Goal: Task Accomplishment & Management: Manage account settings

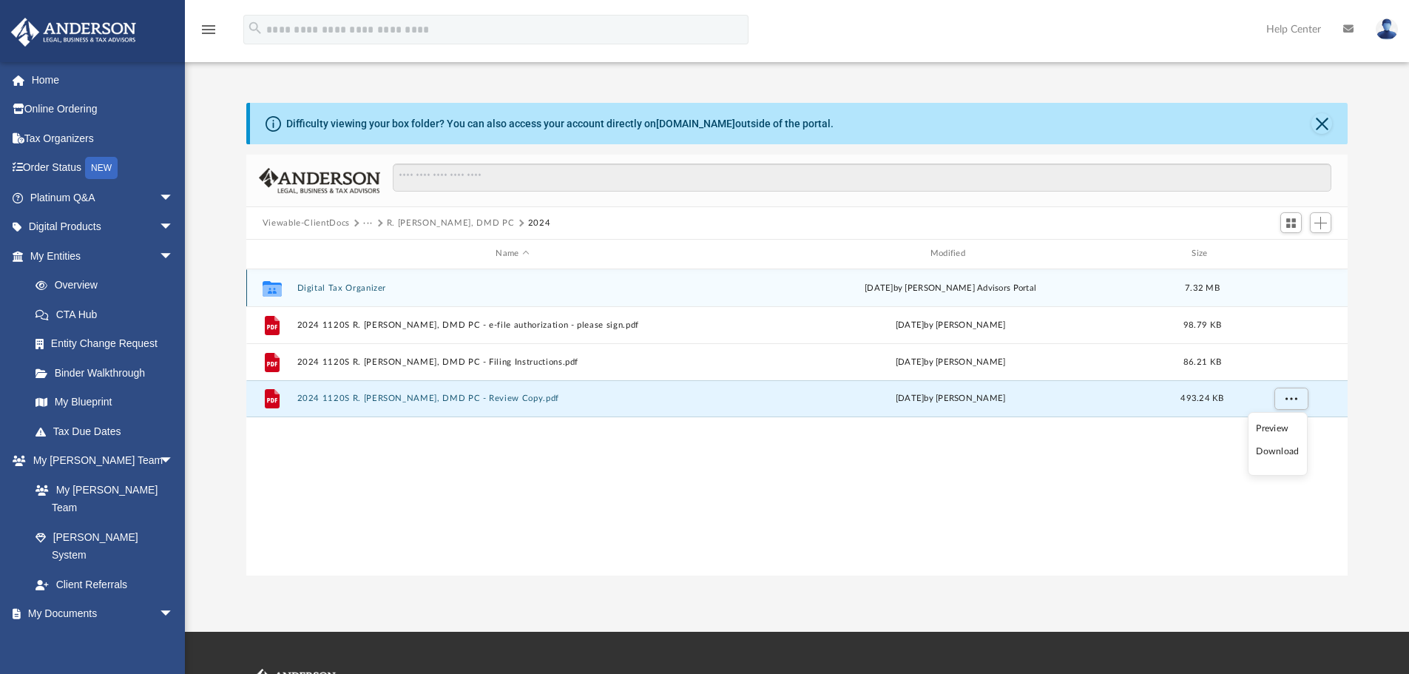
scroll to position [326, 1091]
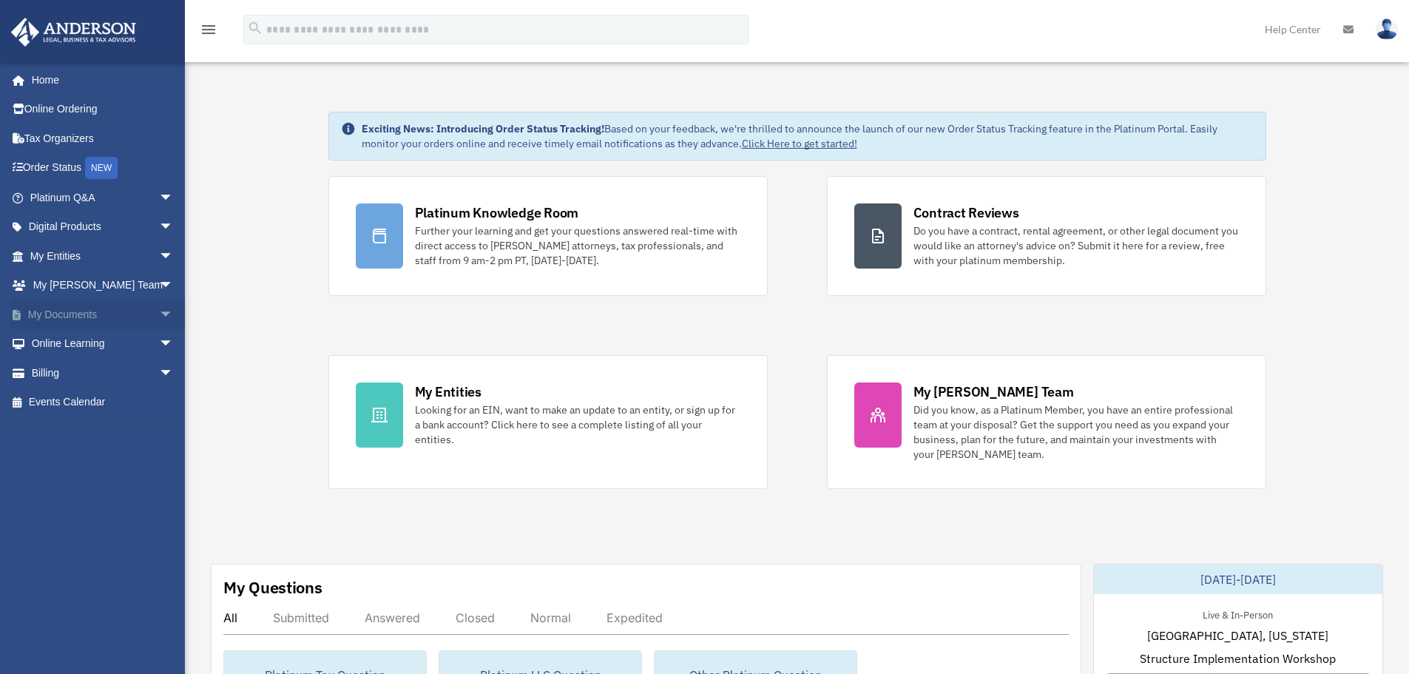
click at [115, 313] on link "My Documents arrow_drop_down" at bounding box center [103, 315] width 186 height 30
click at [159, 314] on span "arrow_drop_down" at bounding box center [174, 315] width 30 height 30
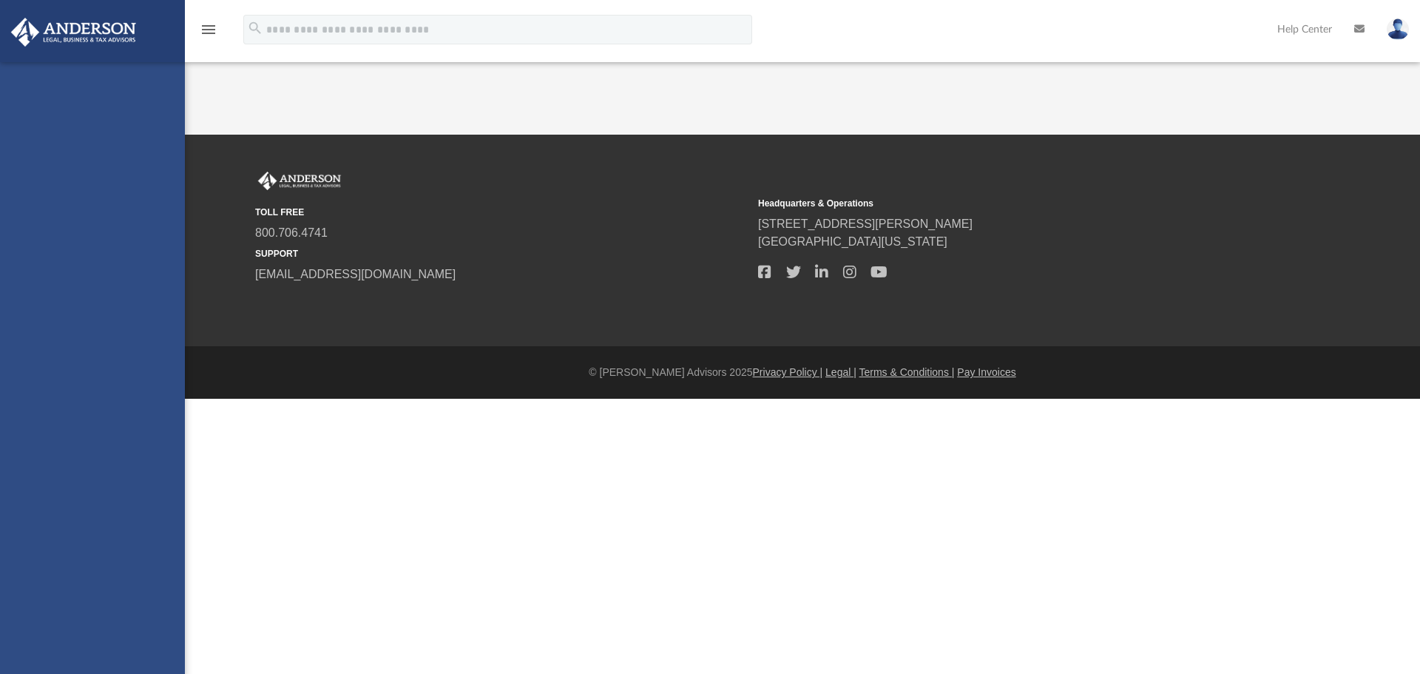
click at [87, 350] on div "rjcollins86@gmail.com Sign Out rjcollins86@gmail.com Home Online Ordering Tax O…" at bounding box center [92, 399] width 185 height 674
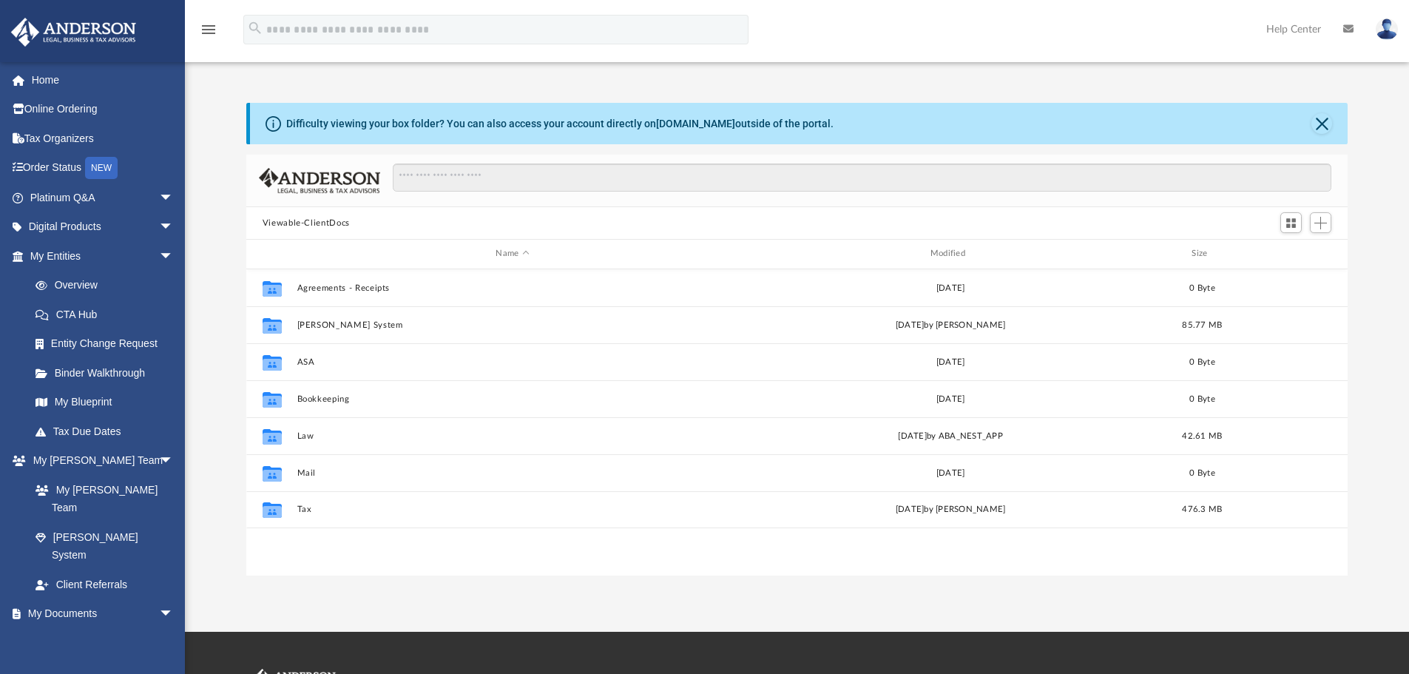
scroll to position [326, 1091]
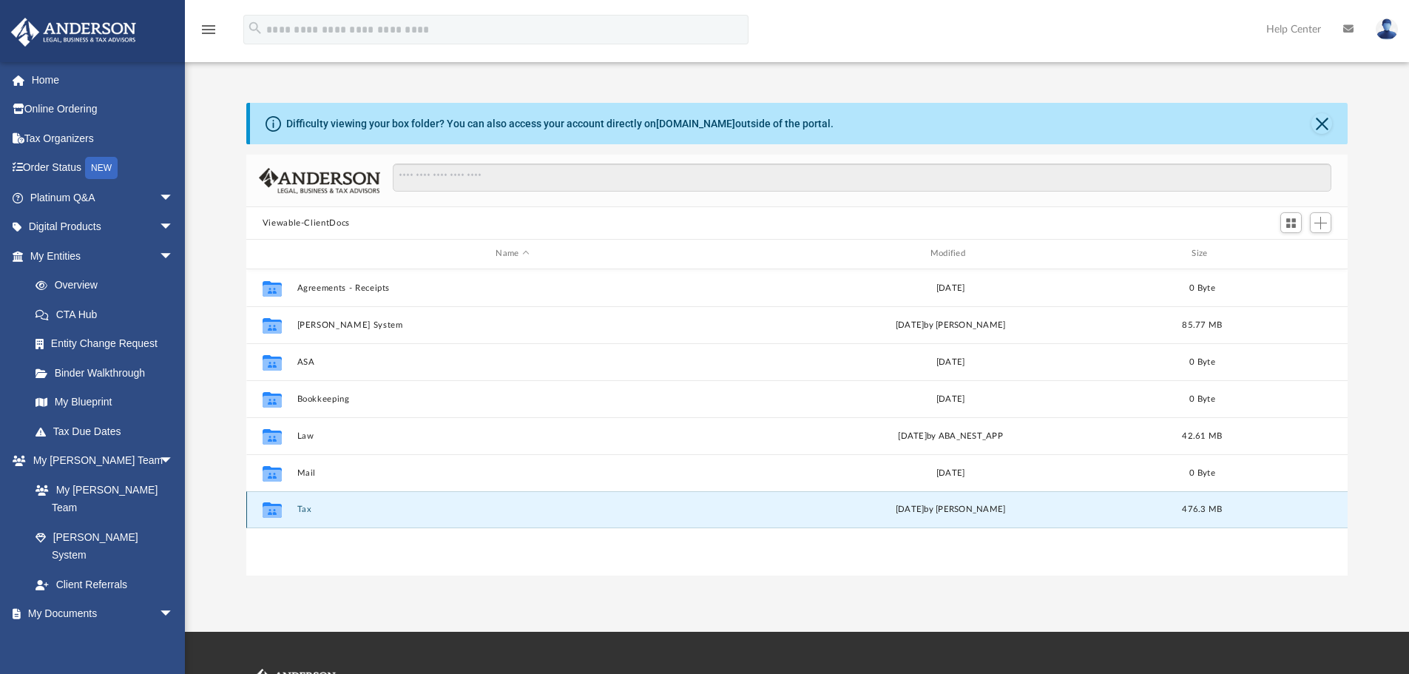
click at [307, 511] on button "Tax" at bounding box center [512, 510] width 431 height 10
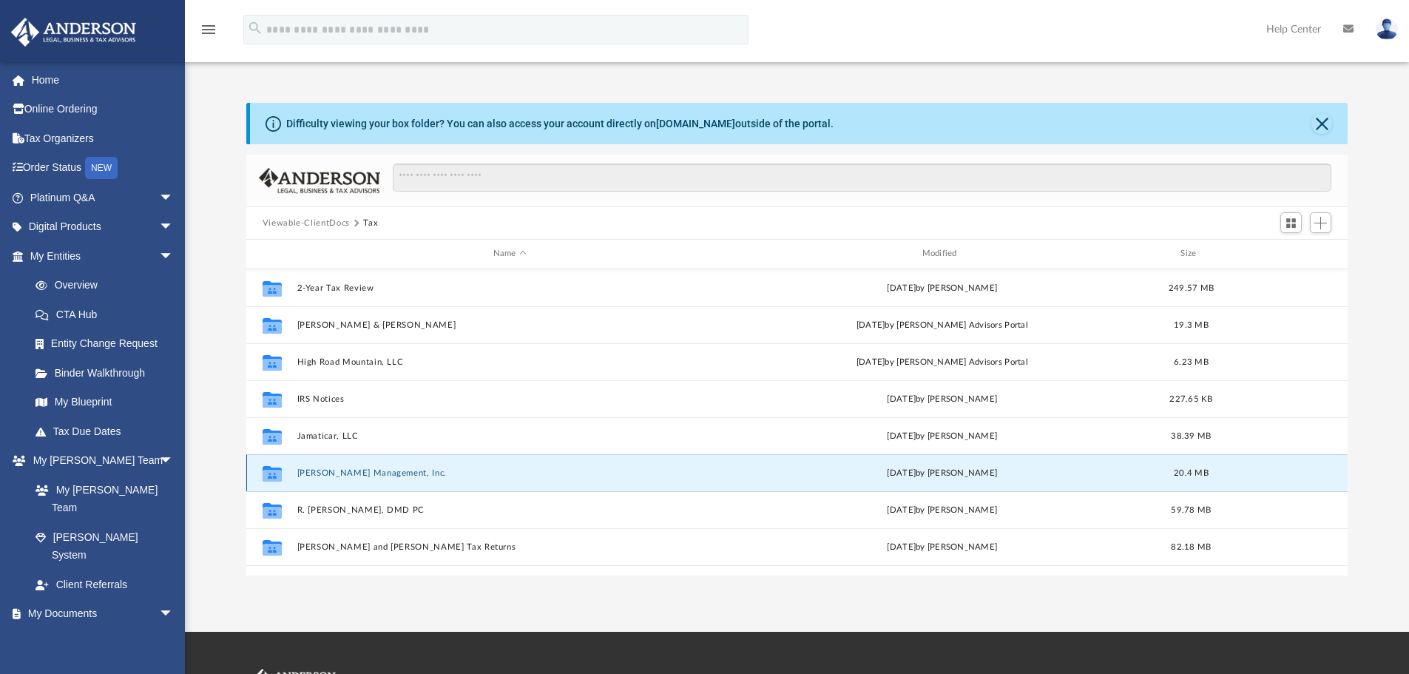
click at [308, 477] on button "Lackey Management, Inc." at bounding box center [510, 473] width 426 height 10
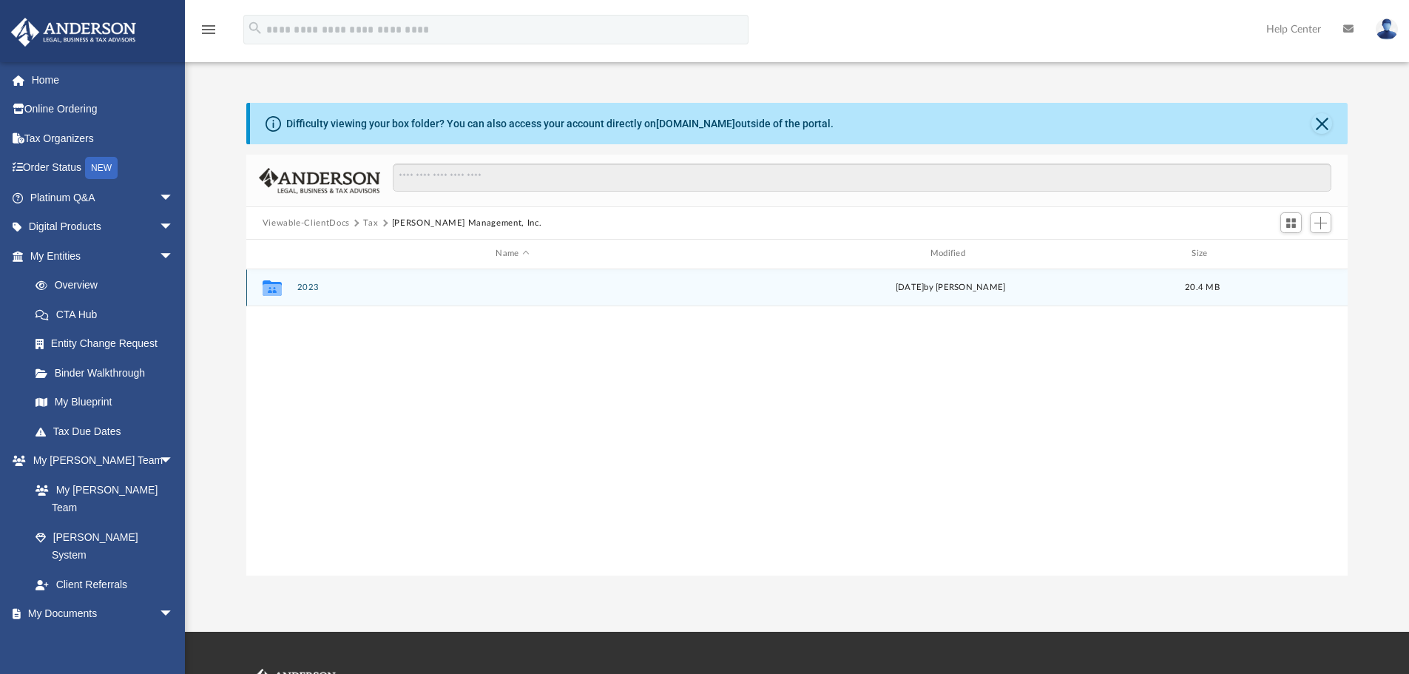
click at [309, 294] on div "Collaborated Folder 2023 Wed Aug 13 2025 by Jasmine Splunge 20.4 MB" at bounding box center [797, 287] width 1102 height 37
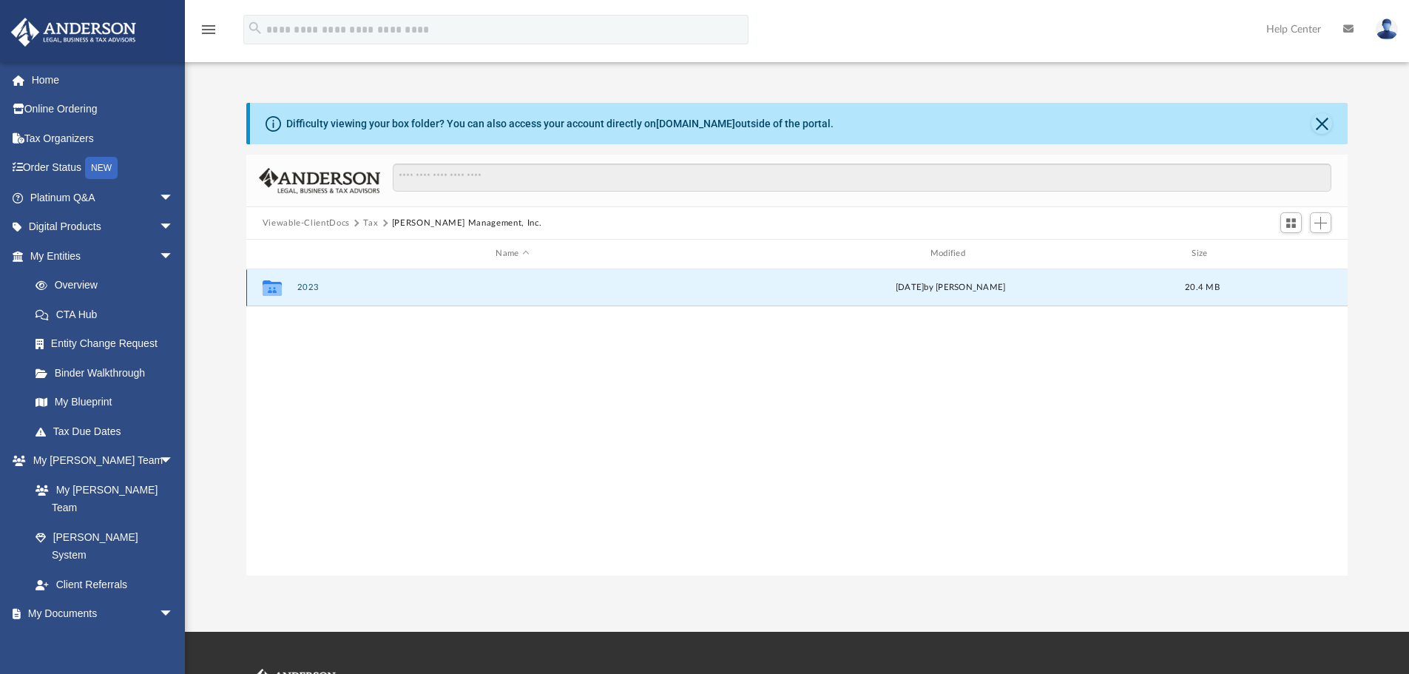
click at [663, 291] on button "2023" at bounding box center [512, 288] width 431 height 10
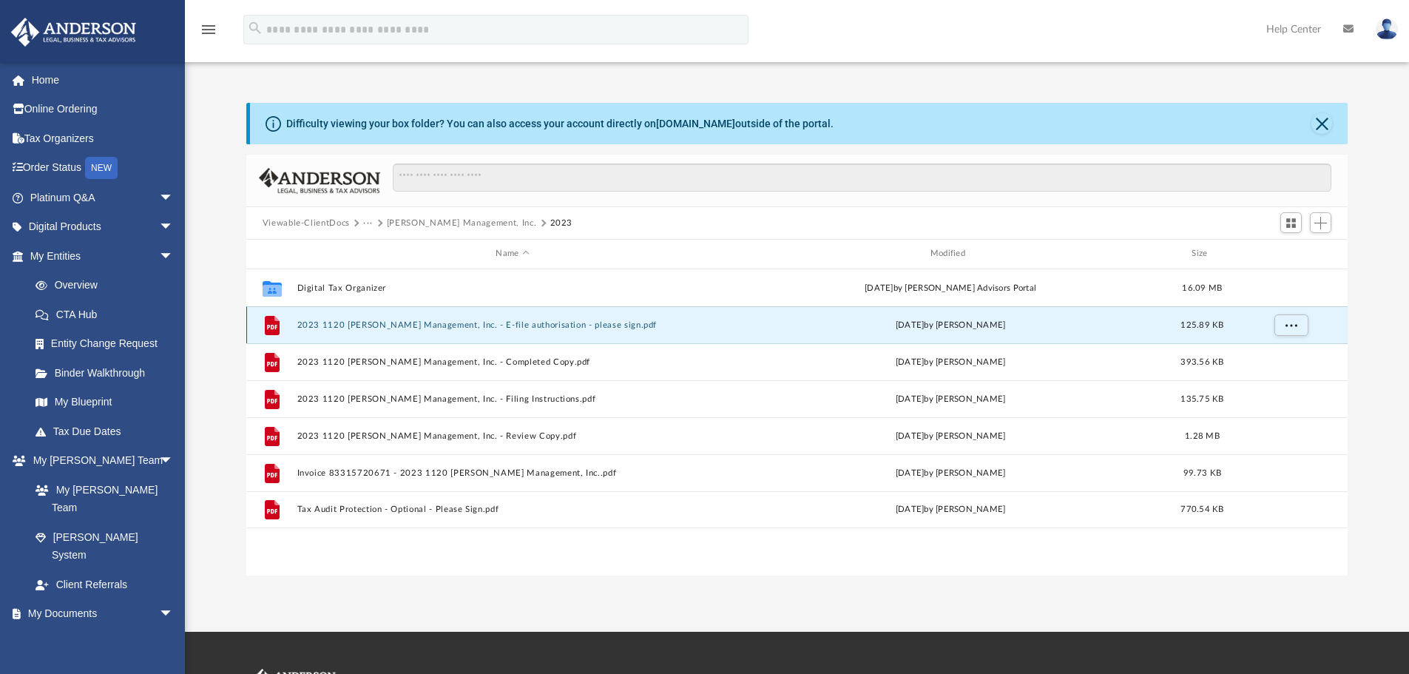
click at [360, 328] on button "2023 1120 Lackey Management, Inc. - E-file authorisation - please sign.pdf" at bounding box center [512, 325] width 431 height 10
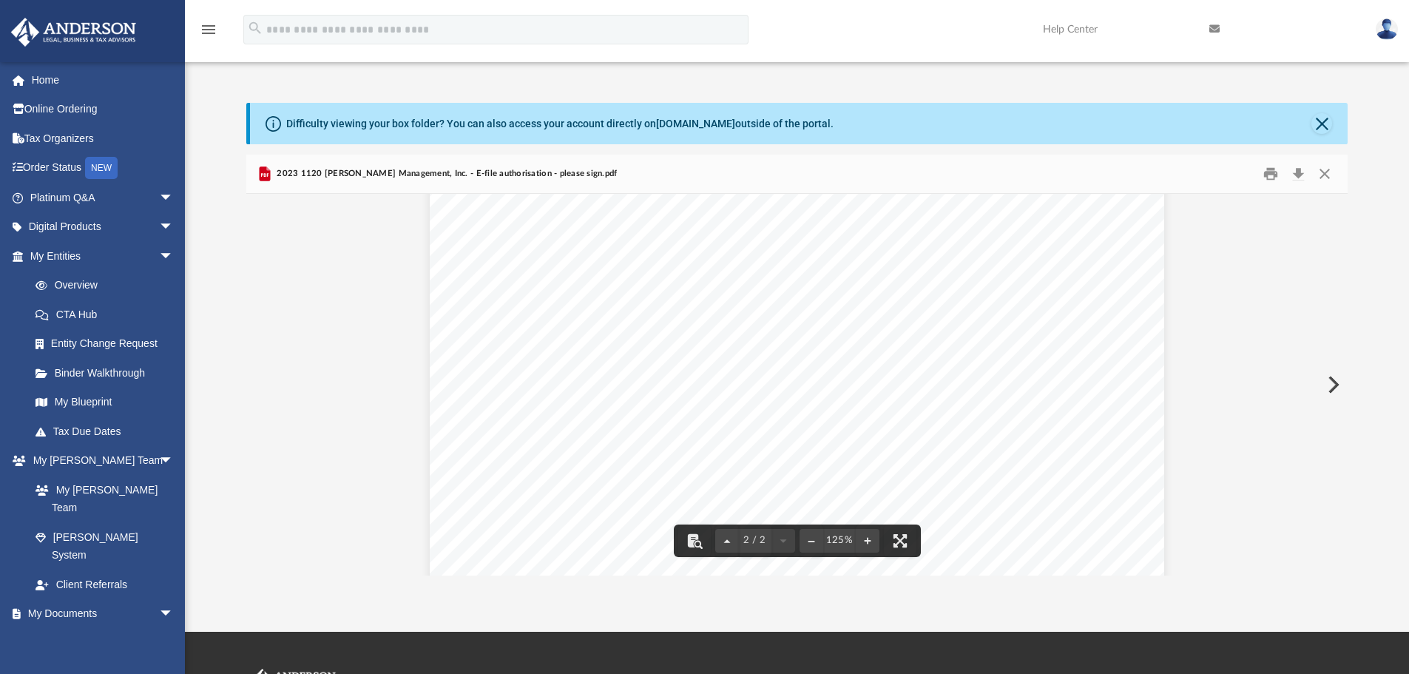
scroll to position [1739, 0]
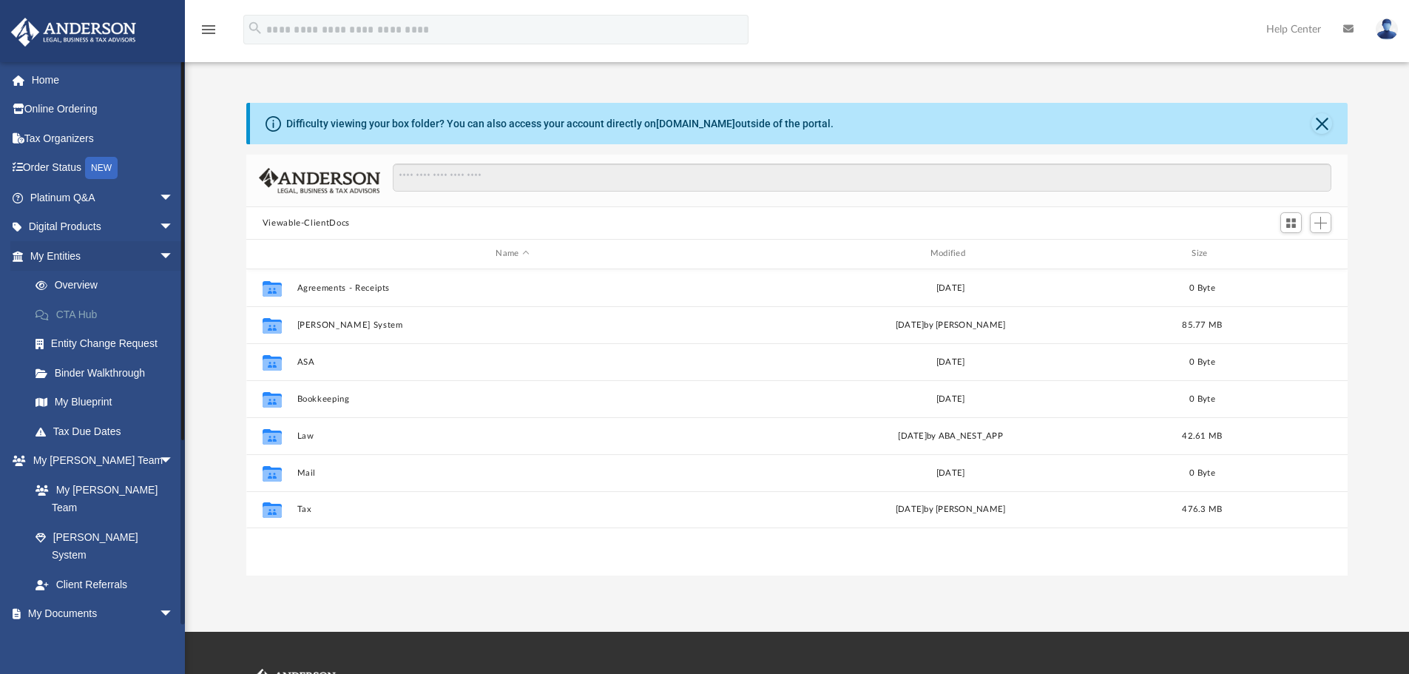
scroll to position [326, 1091]
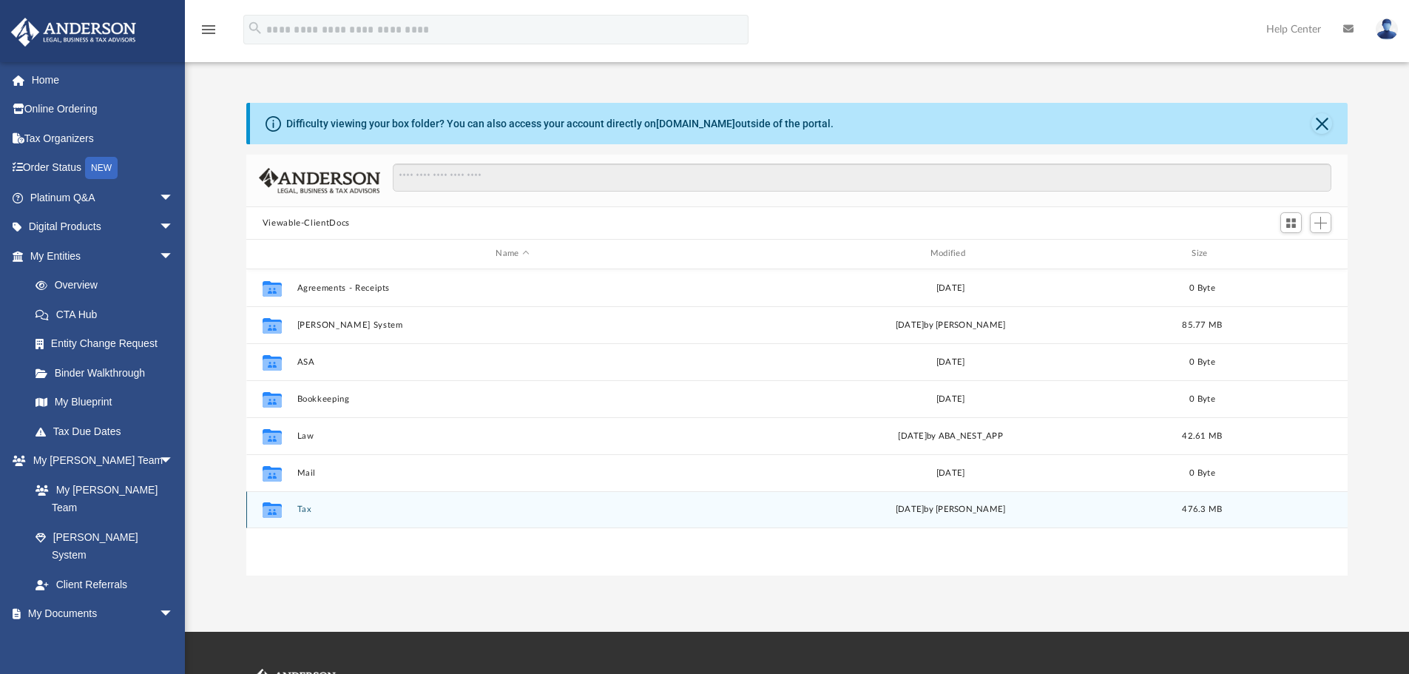
click at [365, 515] on div "Collaborated Folder Tax [DATE] by [PERSON_NAME] 476.3 MB" at bounding box center [797, 509] width 1102 height 37
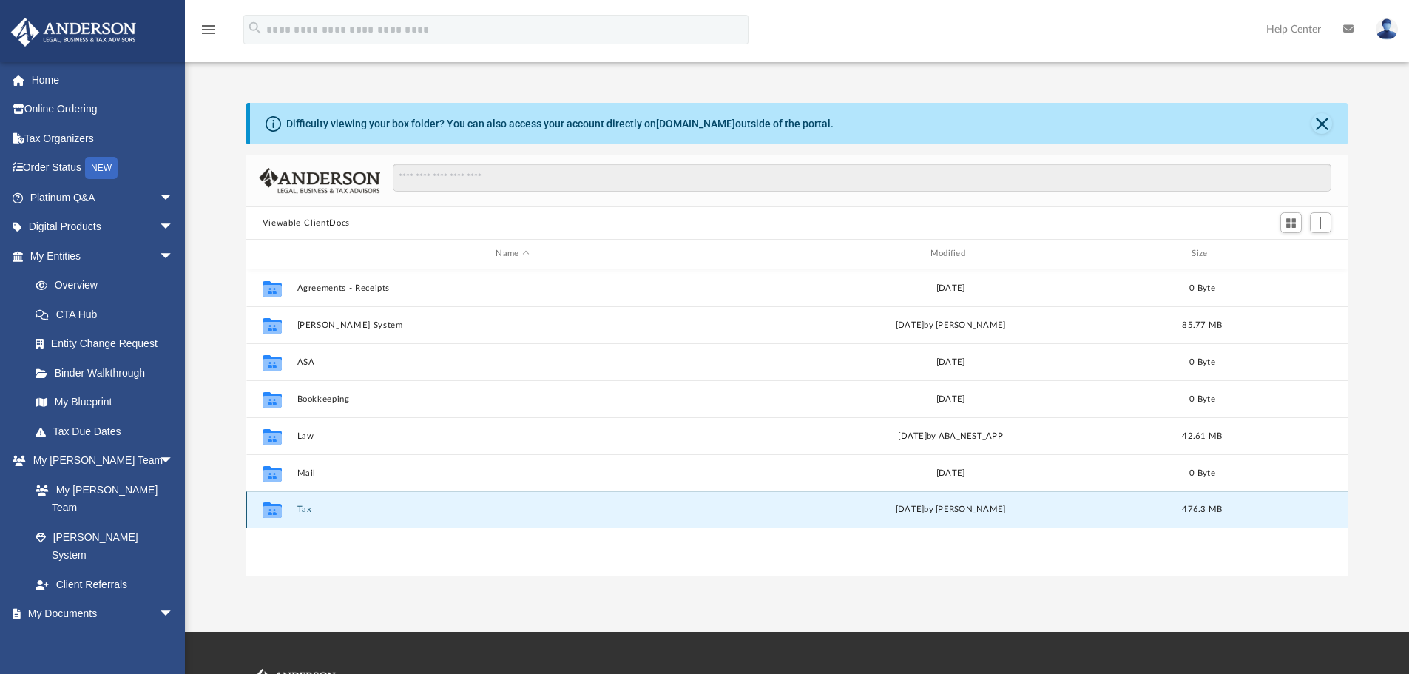
click at [286, 505] on div "Collaborated Folder" at bounding box center [272, 510] width 37 height 24
click at [338, 510] on button "Tax" at bounding box center [512, 510] width 431 height 10
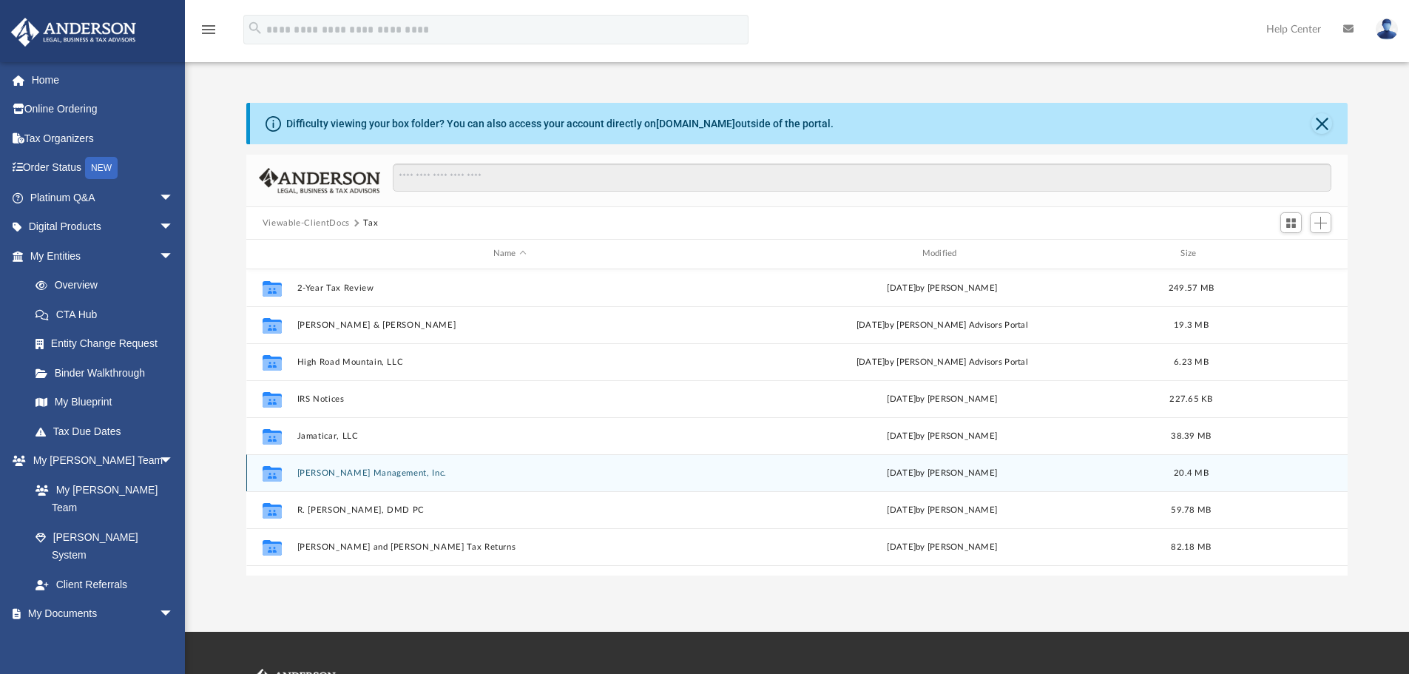
click at [355, 468] on button "Lackey Management, Inc." at bounding box center [510, 473] width 426 height 10
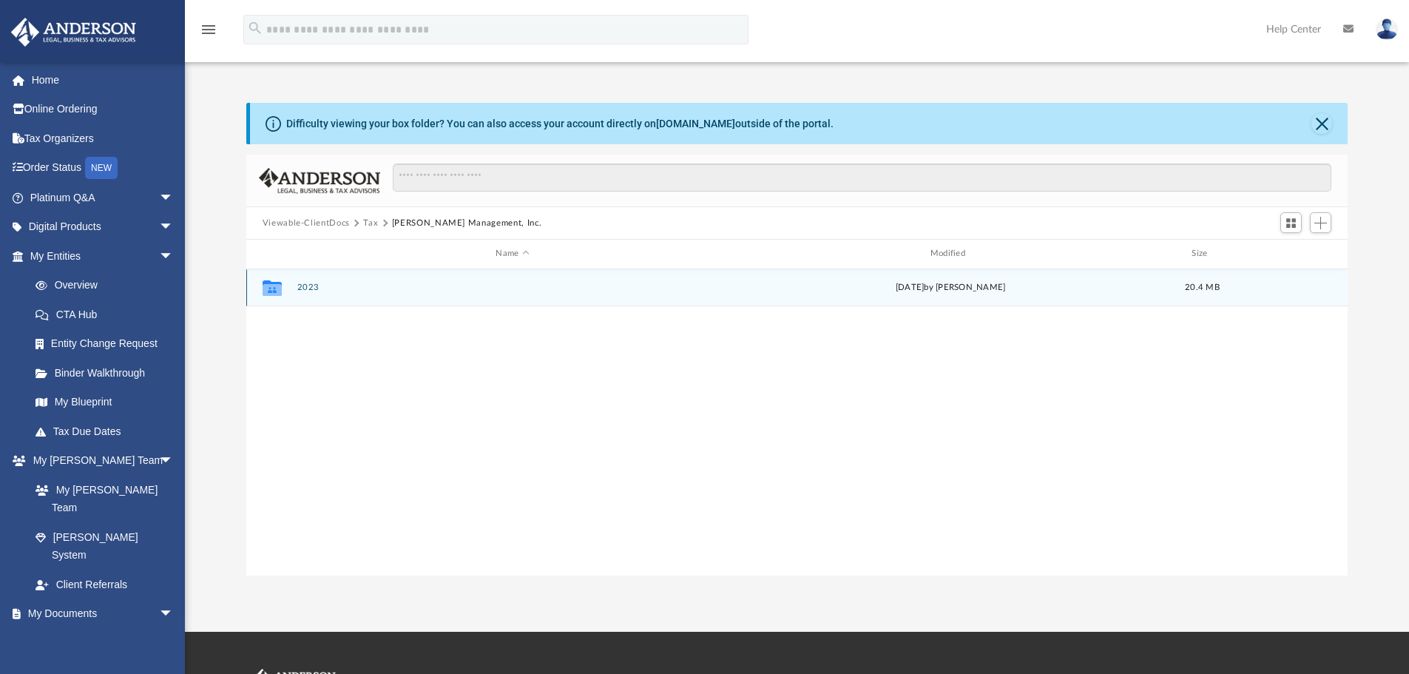
click at [339, 275] on div "Collaborated Folder 2023 Wed Aug 13 2025 by Jasmine Splunge 20.4 MB" at bounding box center [797, 287] width 1102 height 37
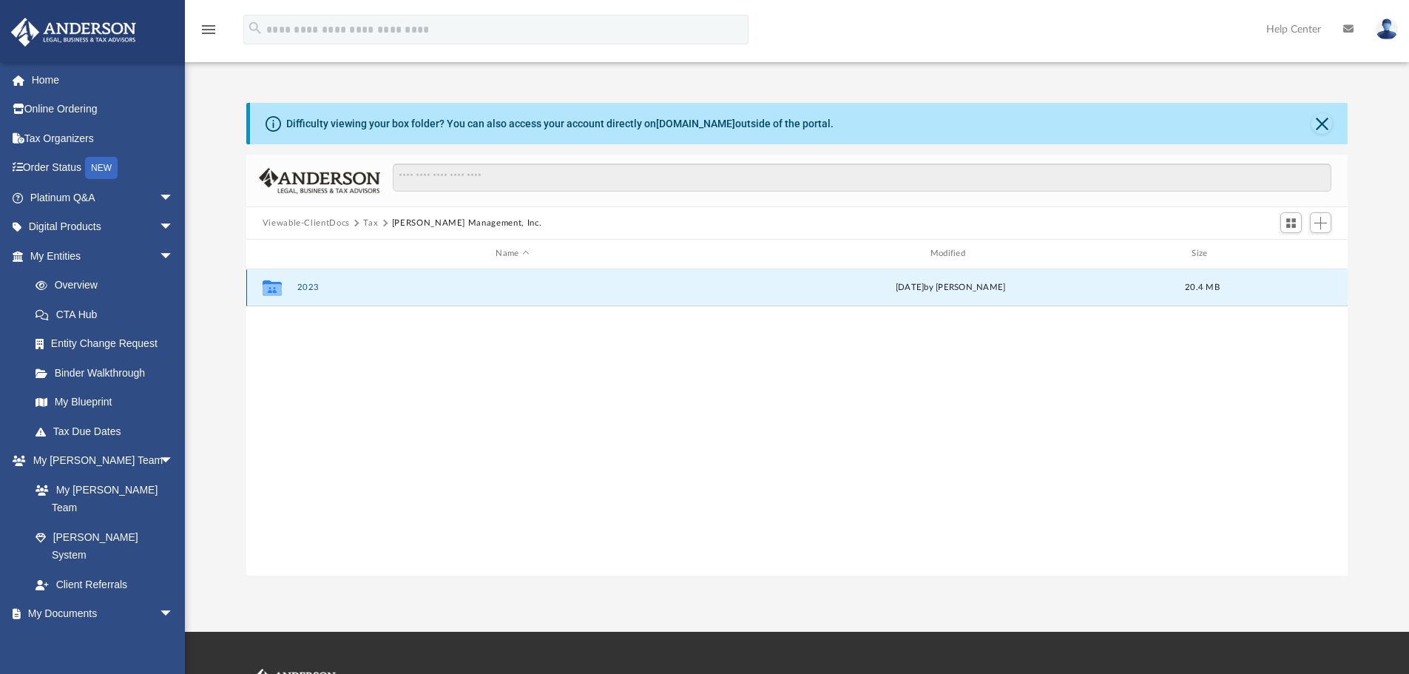
click at [332, 287] on button "2023" at bounding box center [512, 288] width 431 height 10
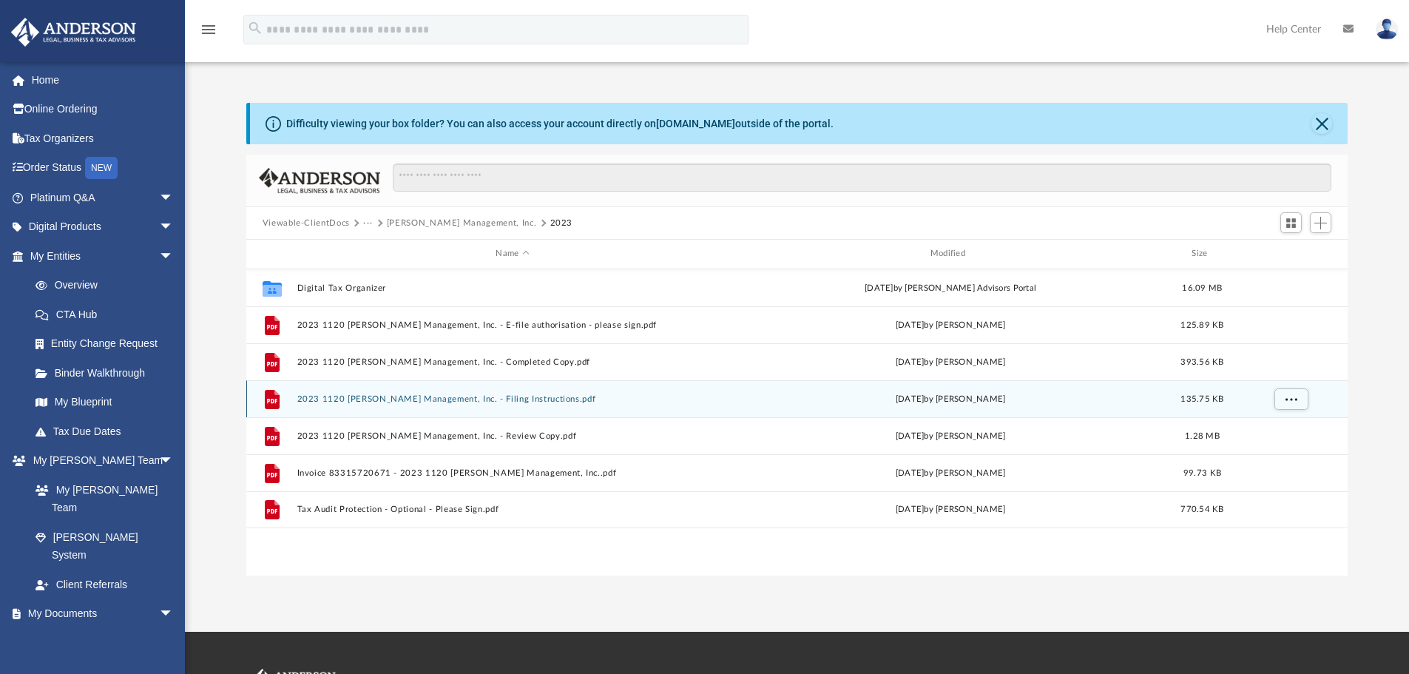
click at [360, 402] on button "2023 1120 Lackey Management, Inc. - Filing Instructions.pdf" at bounding box center [512, 399] width 431 height 10
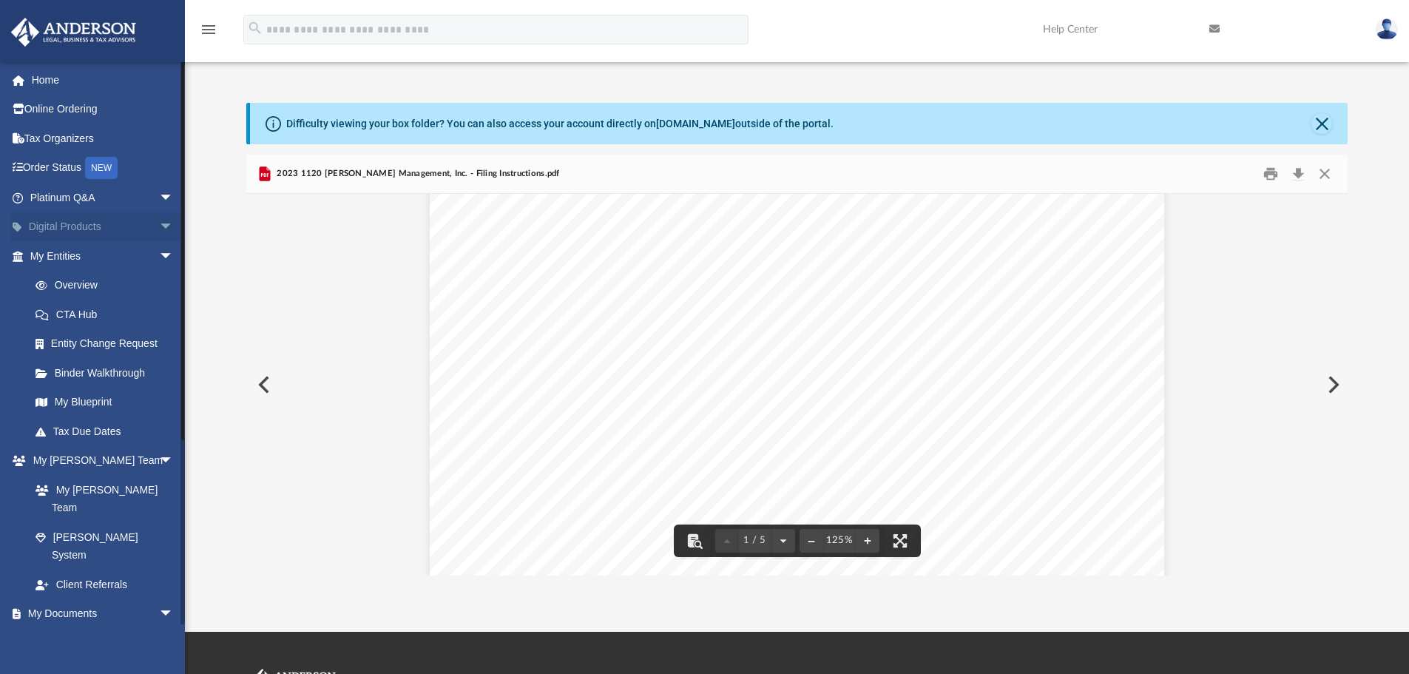
scroll to position [148, 0]
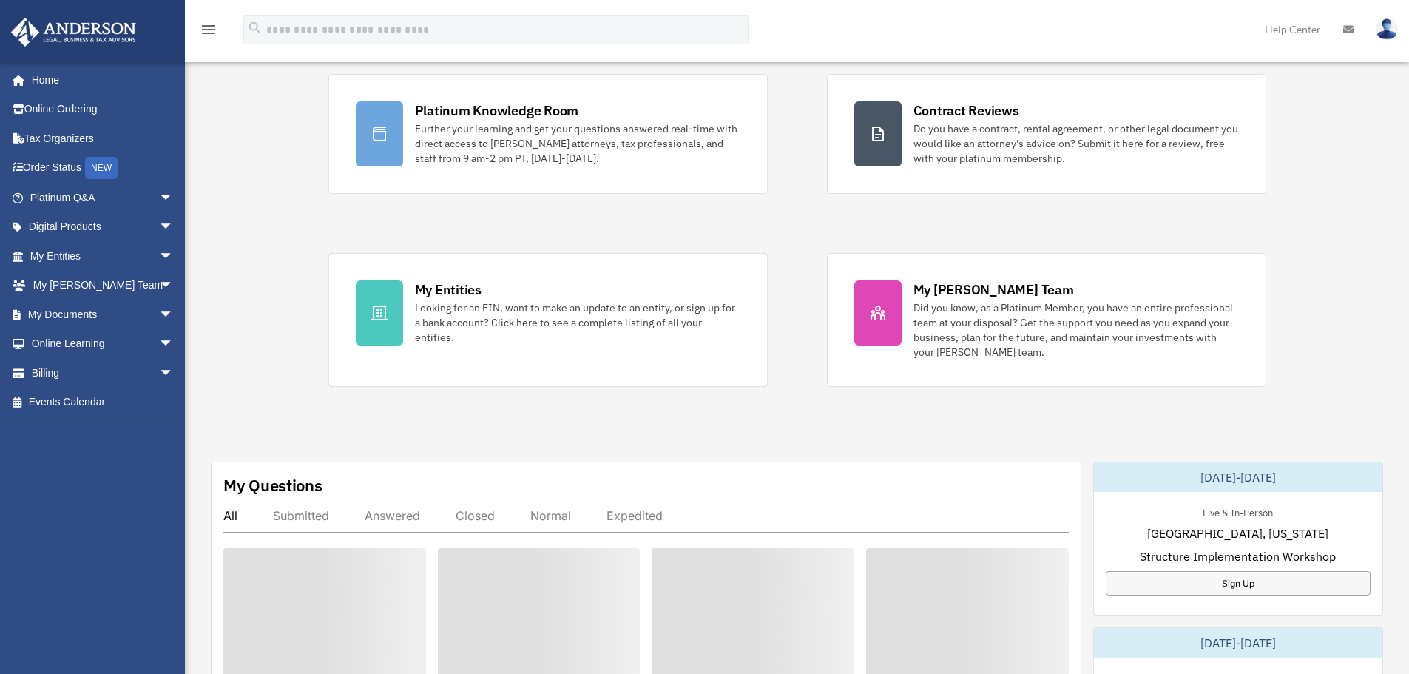
scroll to position [370, 0]
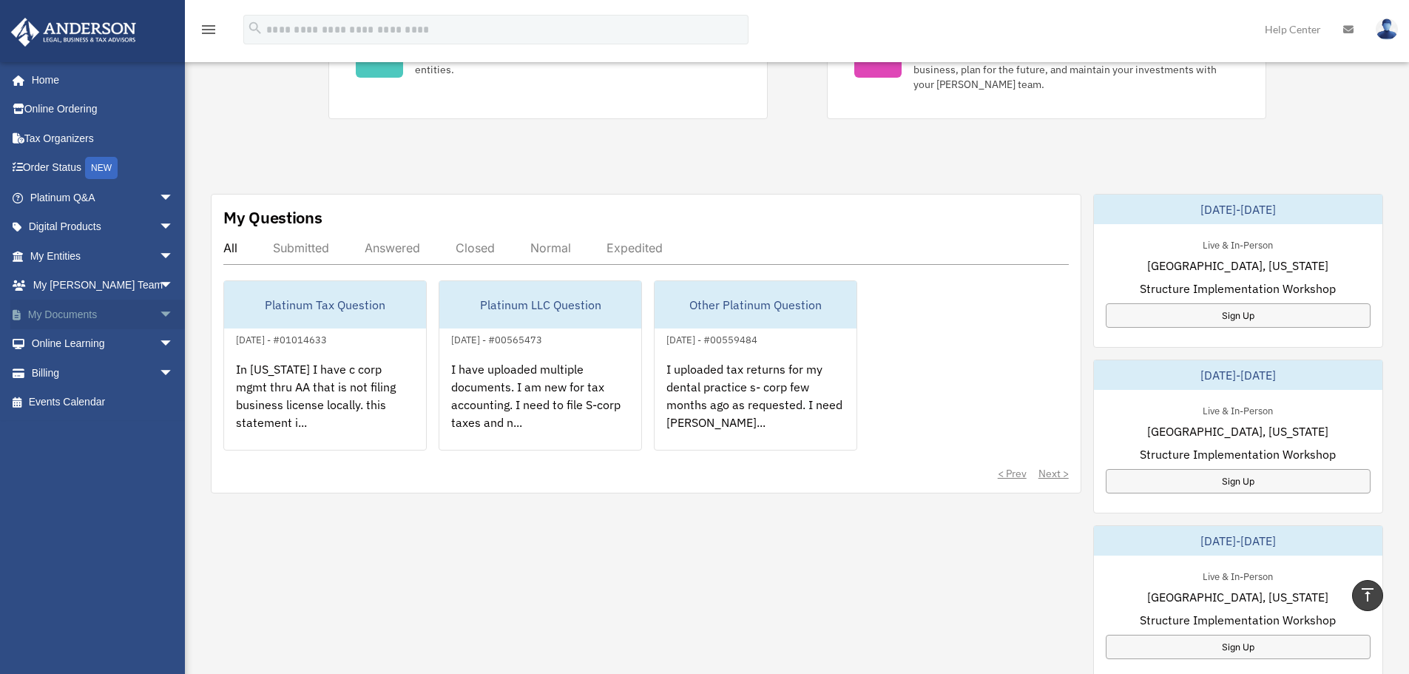
click at [159, 314] on span "arrow_drop_down" at bounding box center [174, 315] width 30 height 30
click at [136, 352] on link "Box" at bounding box center [108, 344] width 175 height 30
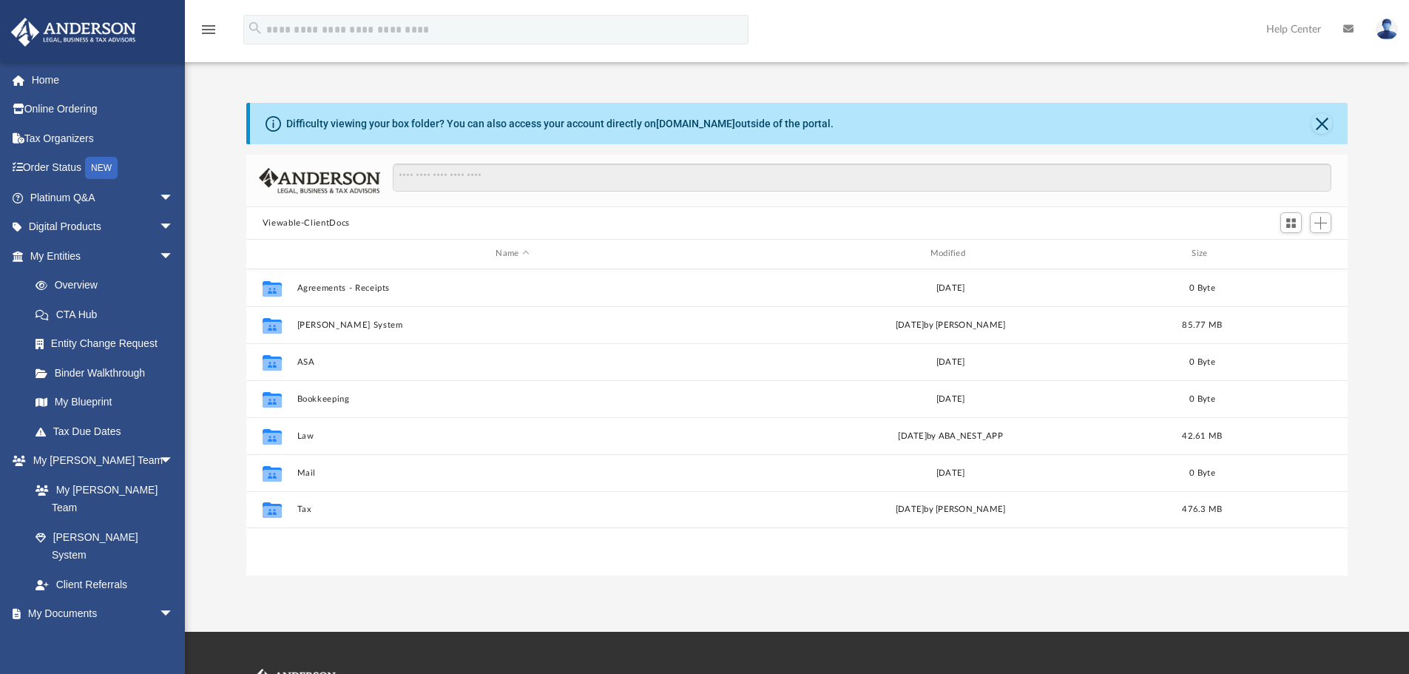
scroll to position [326, 1091]
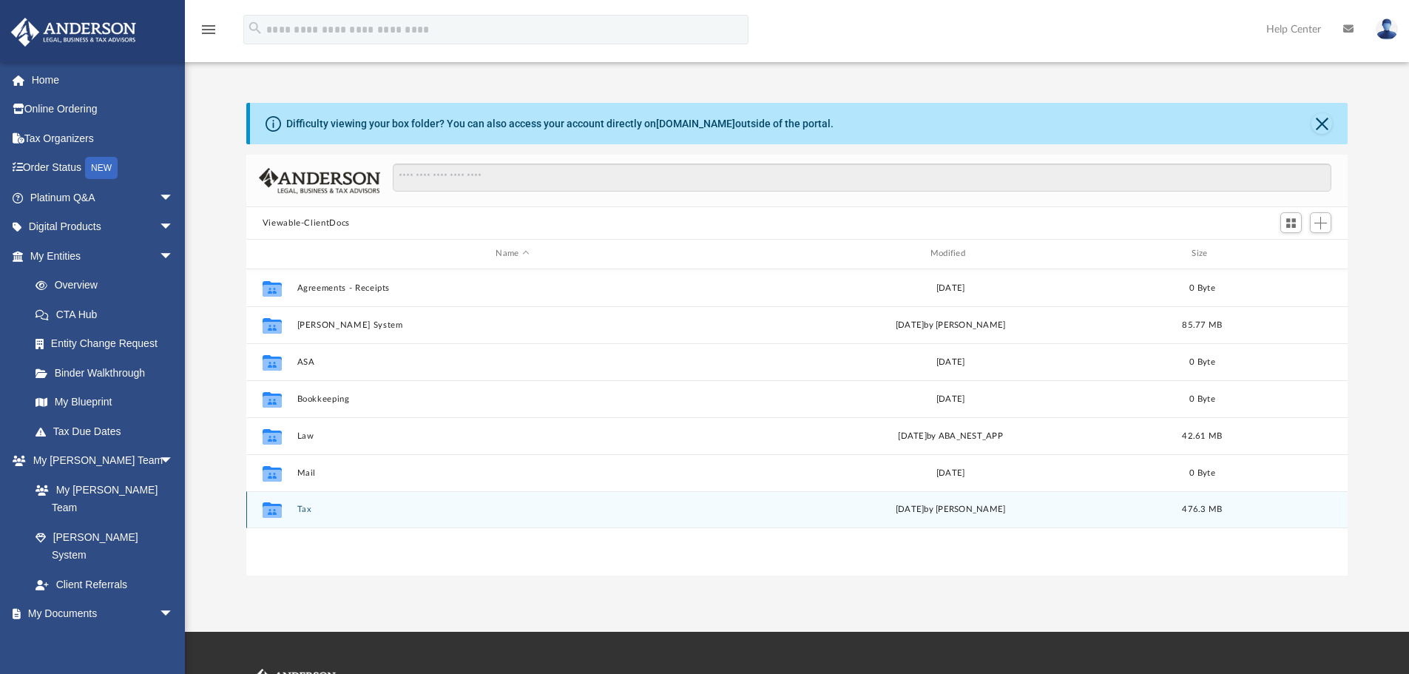
click at [353, 504] on div "Collaborated Folder Tax Wed Aug 13 2025 by Jasmine Splunge 476.3 MB" at bounding box center [797, 509] width 1102 height 37
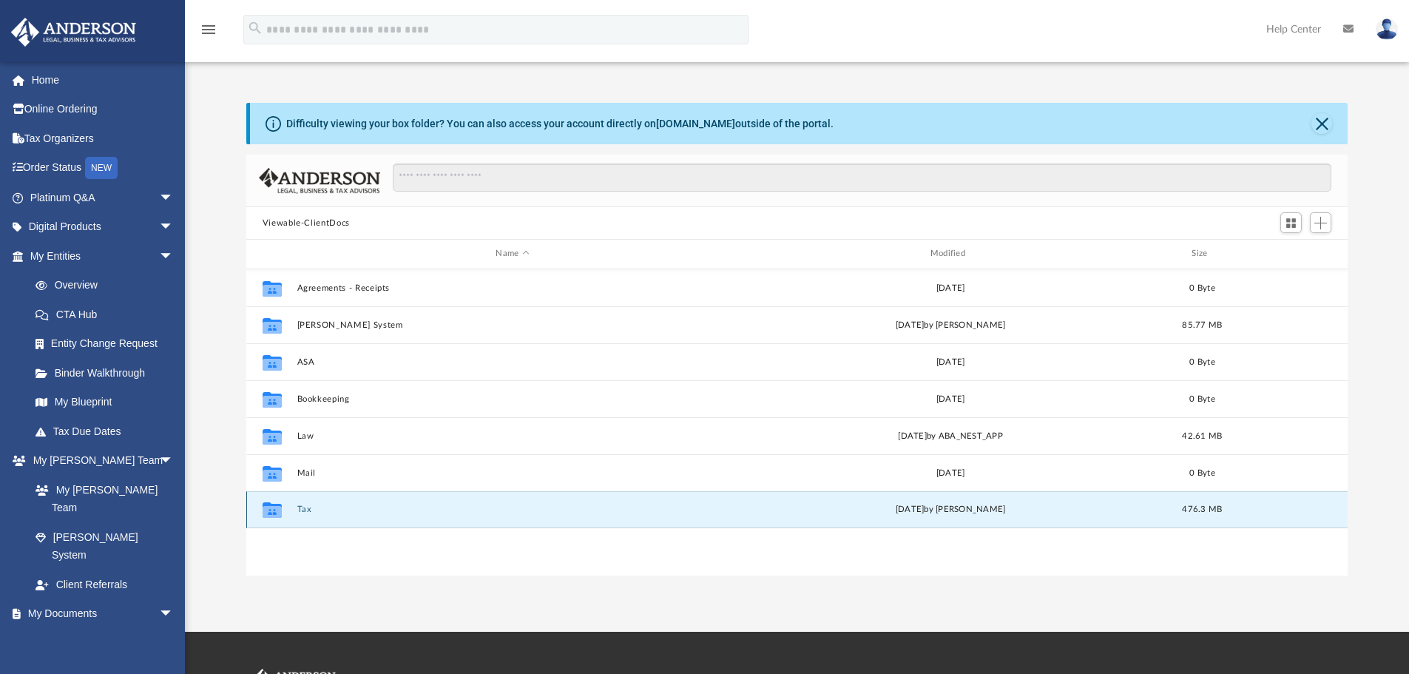
click at [300, 508] on button "Tax" at bounding box center [512, 510] width 431 height 10
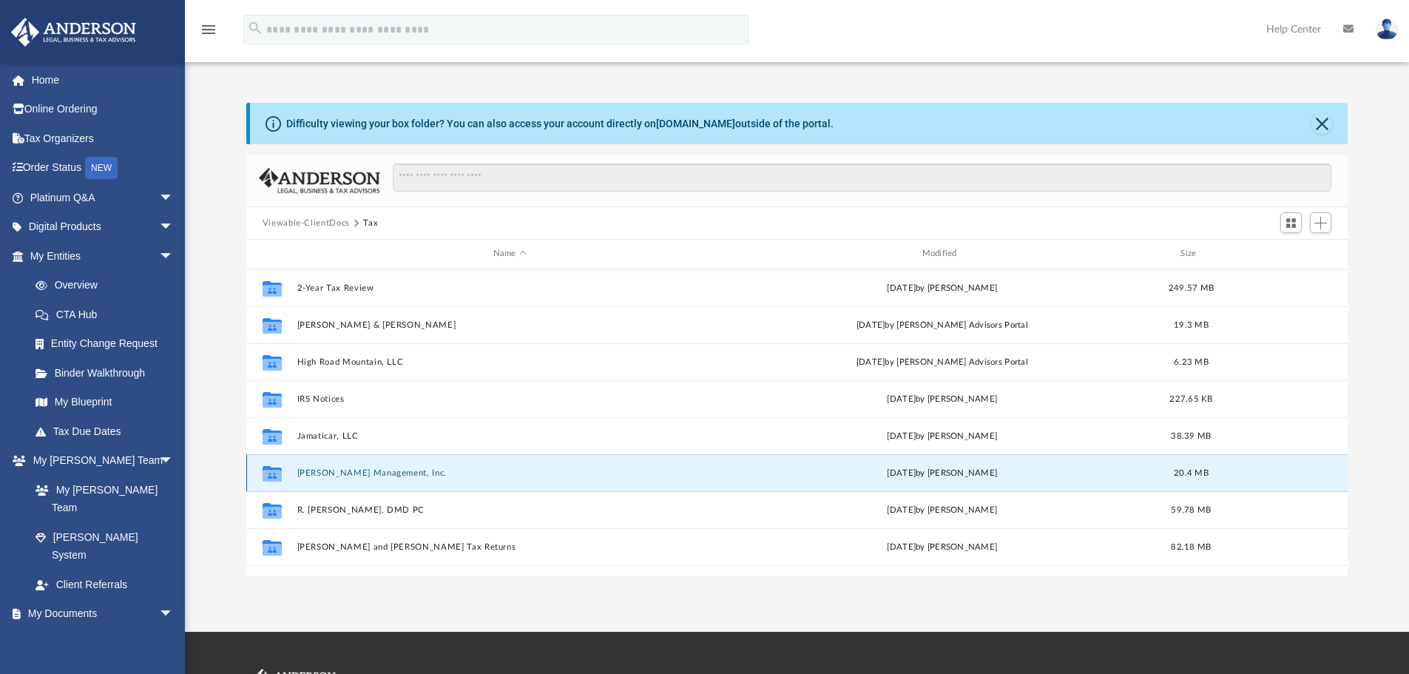
click at [329, 473] on button "Lackey Management, Inc." at bounding box center [510, 473] width 426 height 10
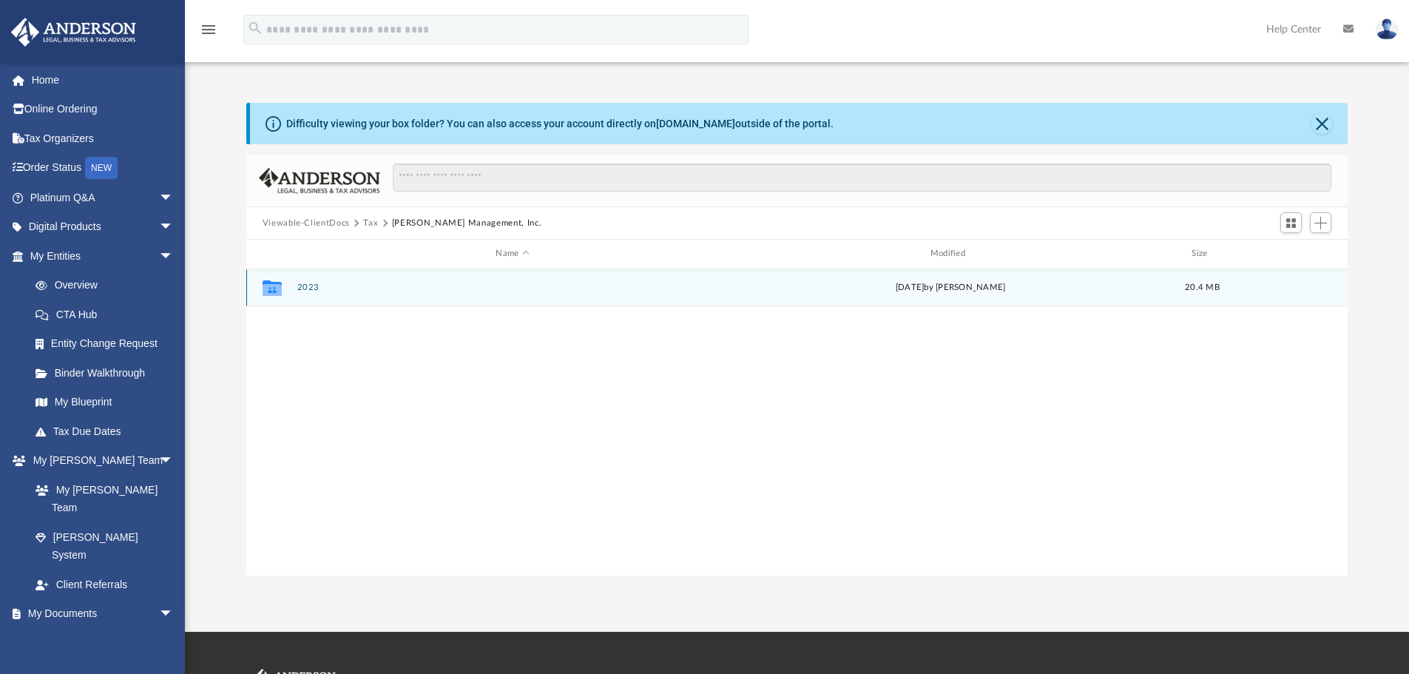
click at [309, 281] on div "Collaborated Folder 2023 Wed Aug 13 2025 by Jasmine Splunge 20.4 MB" at bounding box center [797, 287] width 1102 height 37
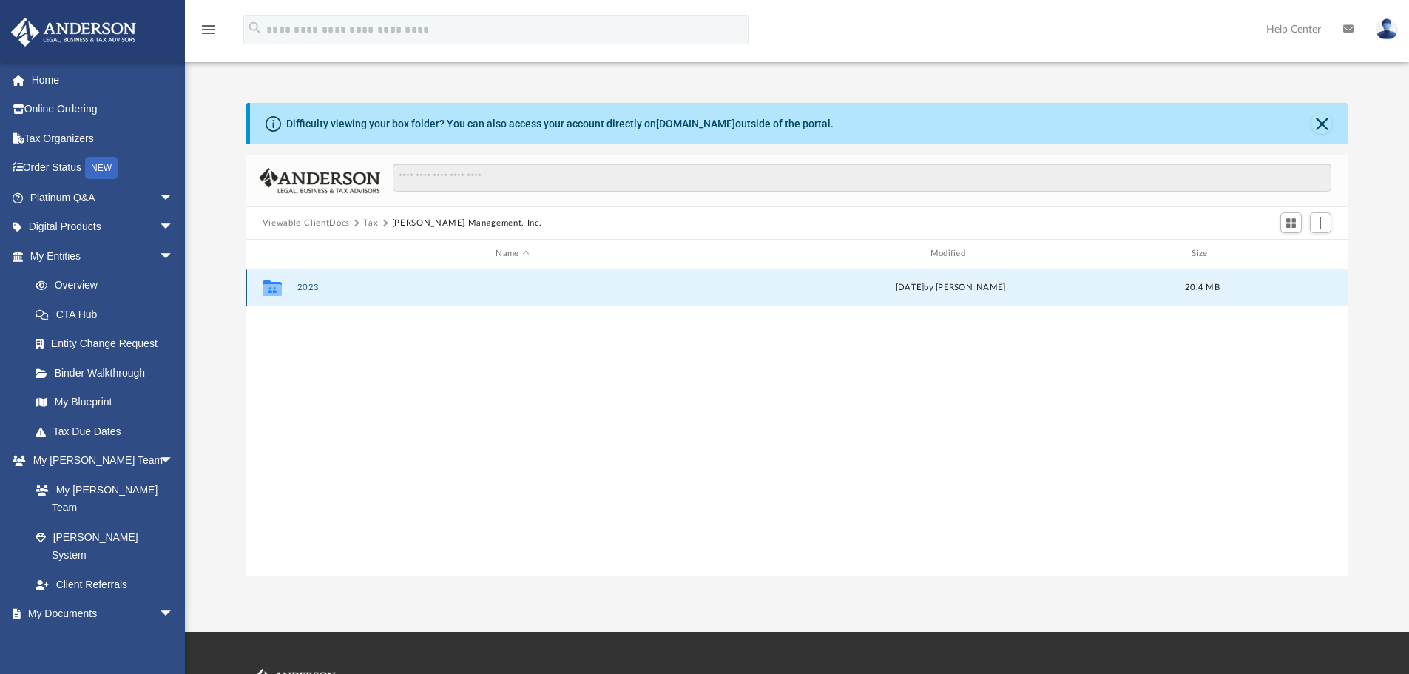
click at [301, 286] on button "2023" at bounding box center [512, 288] width 431 height 10
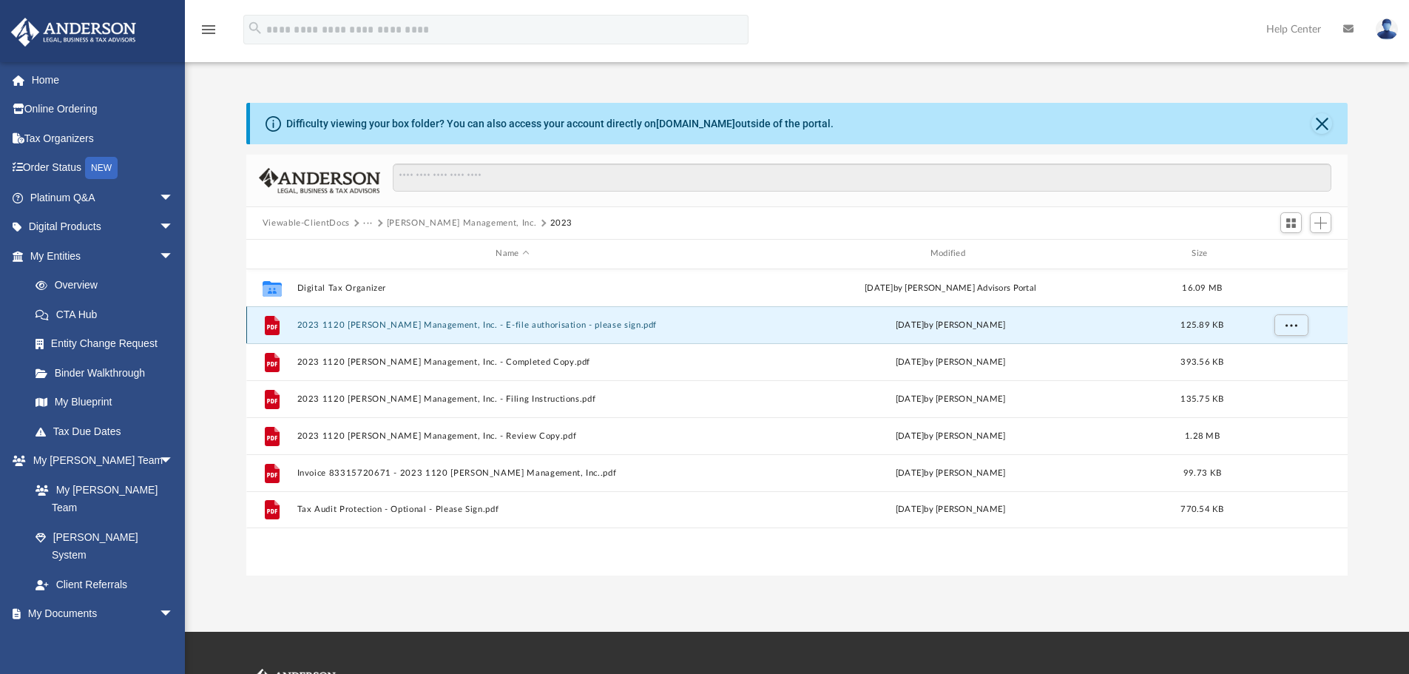
click at [368, 323] on button "2023 1120 Lackey Management, Inc. - E-file authorisation - please sign.pdf" at bounding box center [512, 325] width 431 height 10
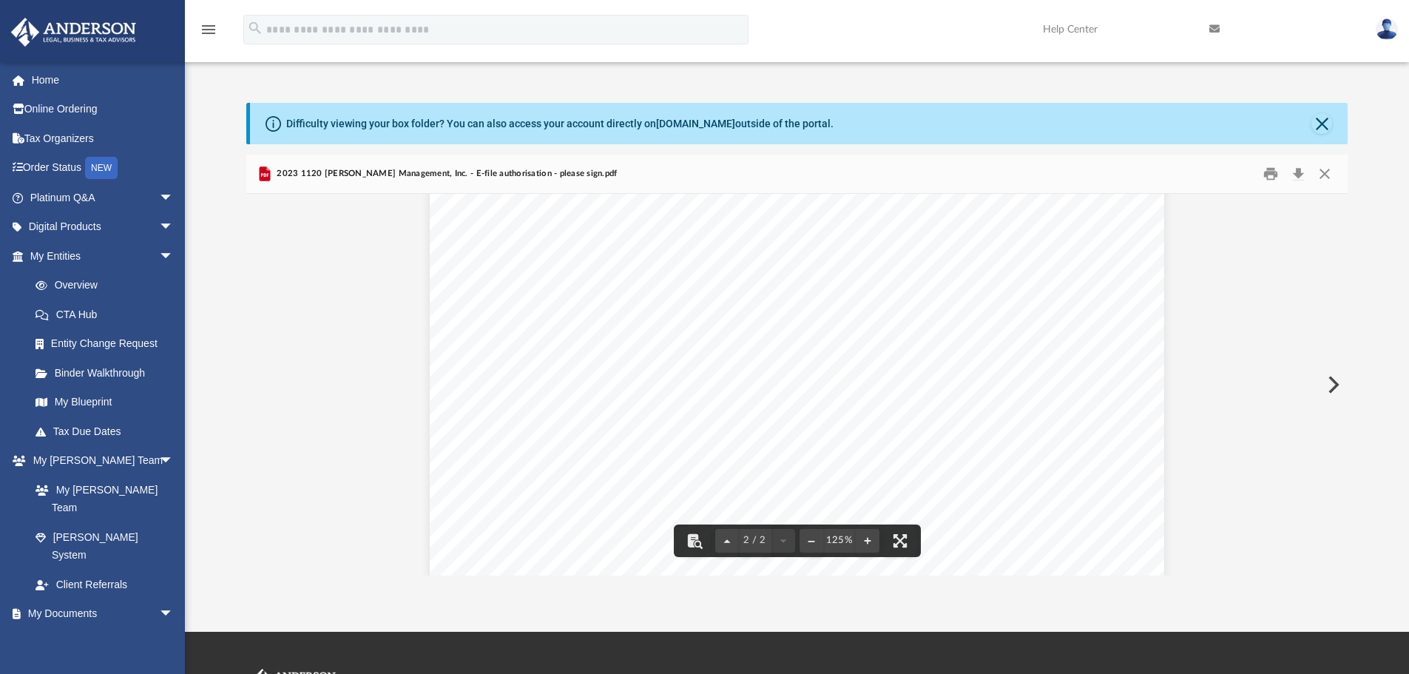
scroll to position [1221, 0]
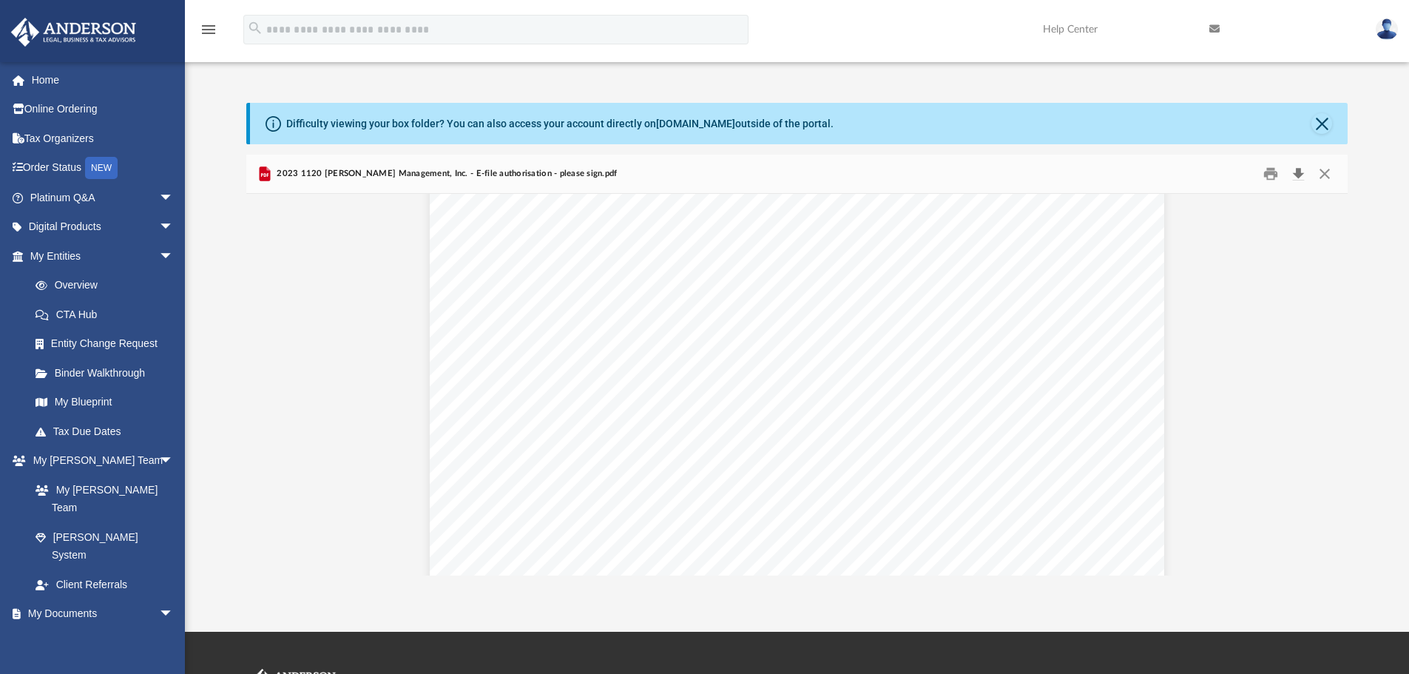
click at [1298, 175] on button "Download" at bounding box center [1298, 174] width 27 height 23
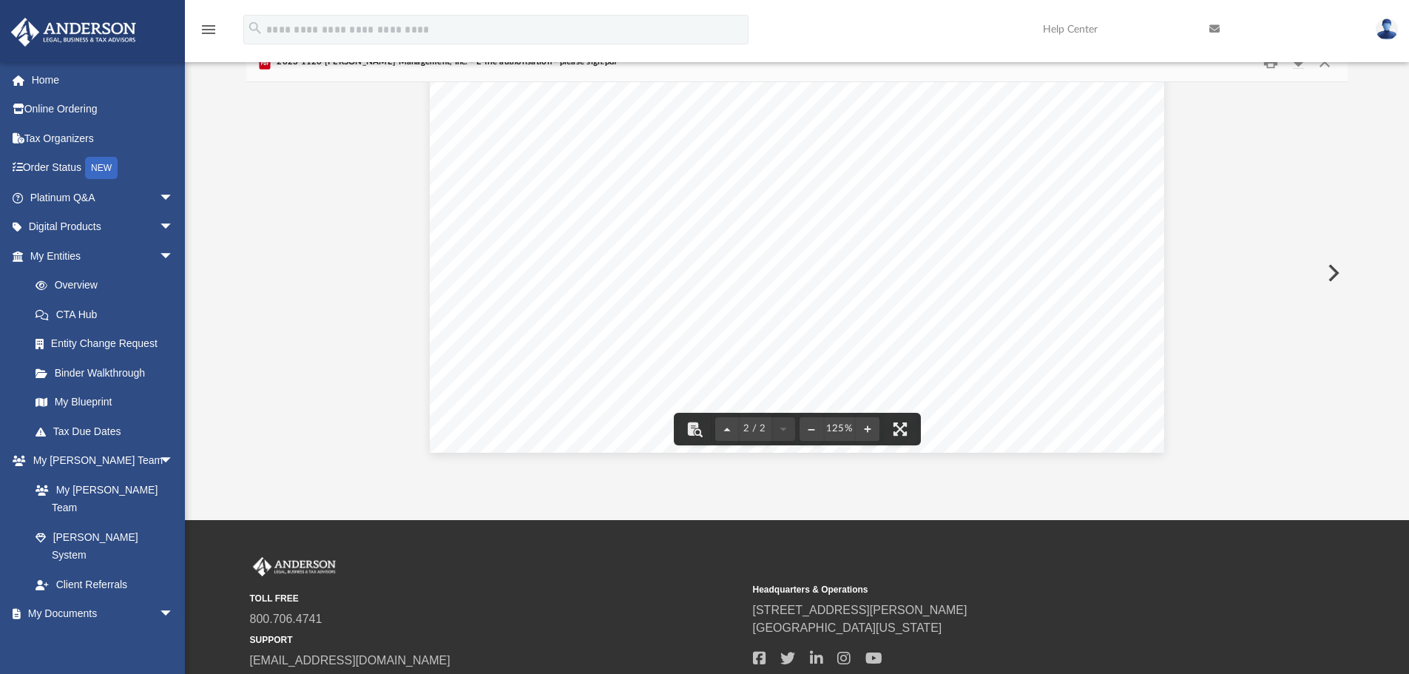
scroll to position [148, 0]
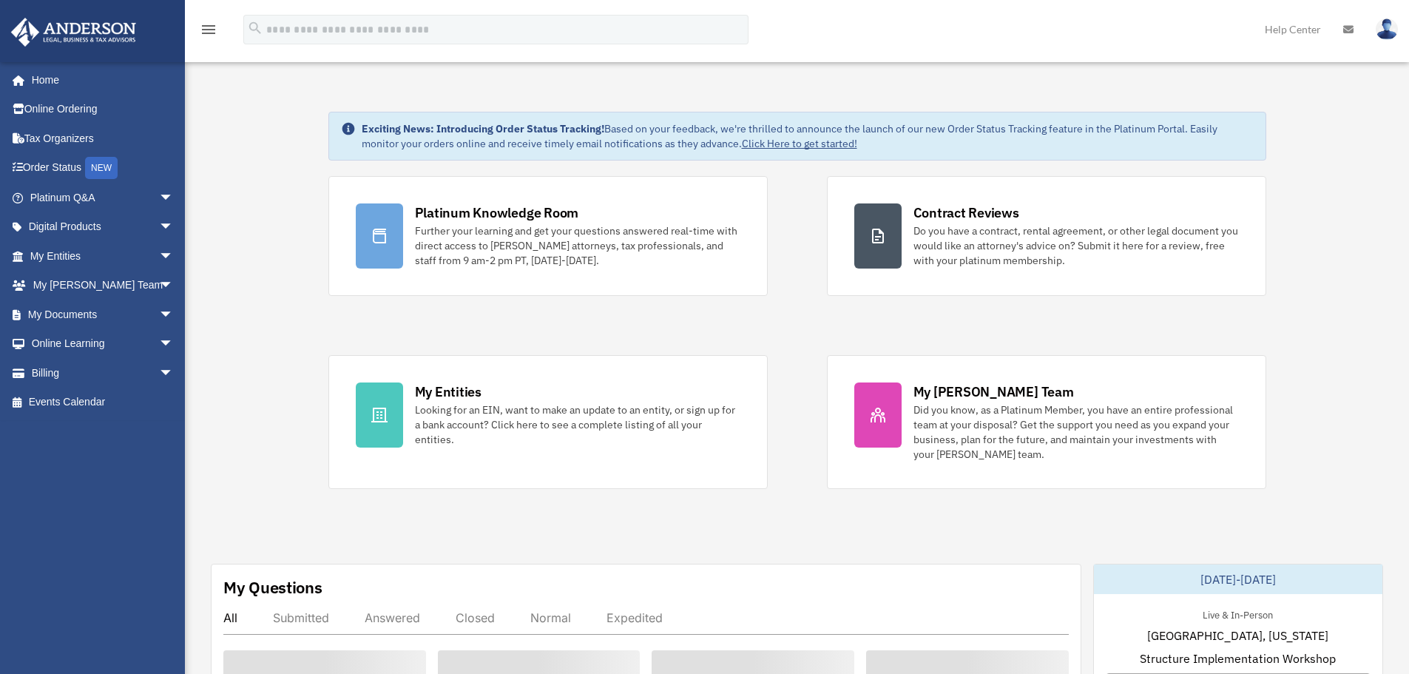
scroll to position [370, 0]
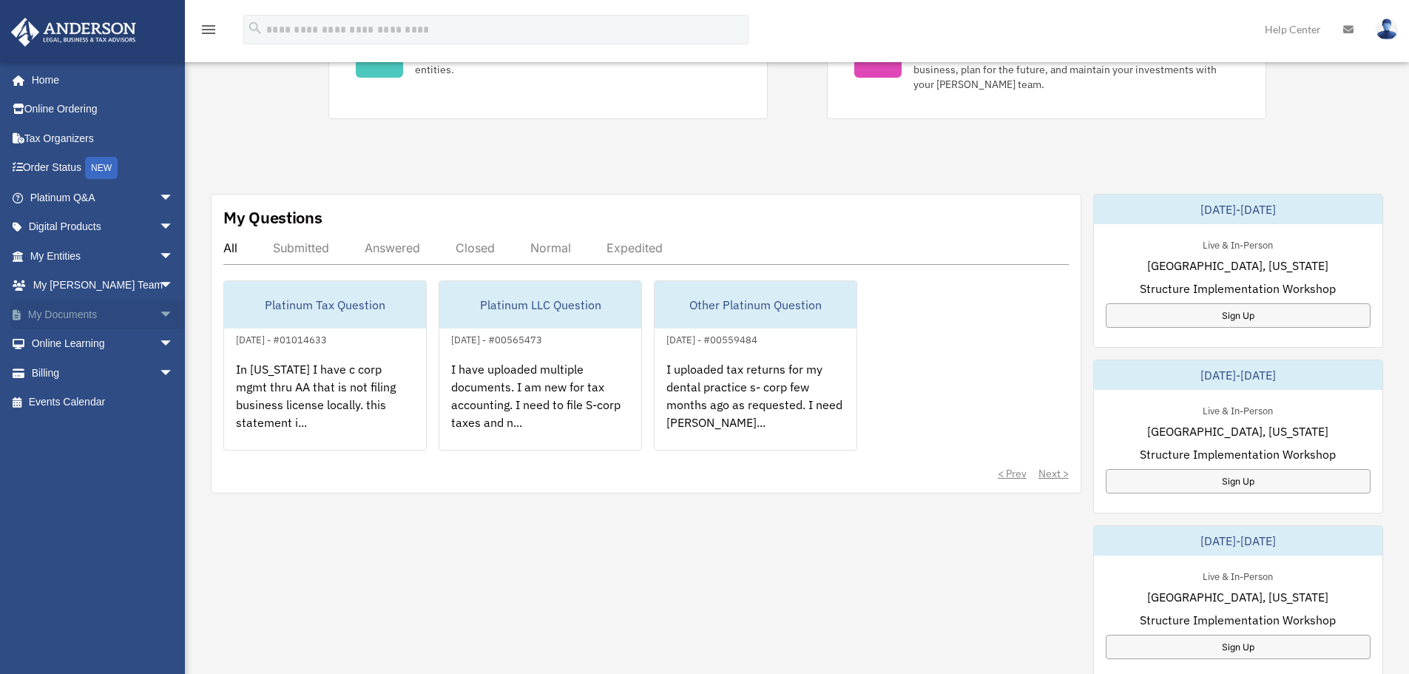
click at [159, 311] on span "arrow_drop_down" at bounding box center [174, 315] width 30 height 30
click at [105, 348] on link "Box" at bounding box center [108, 344] width 175 height 30
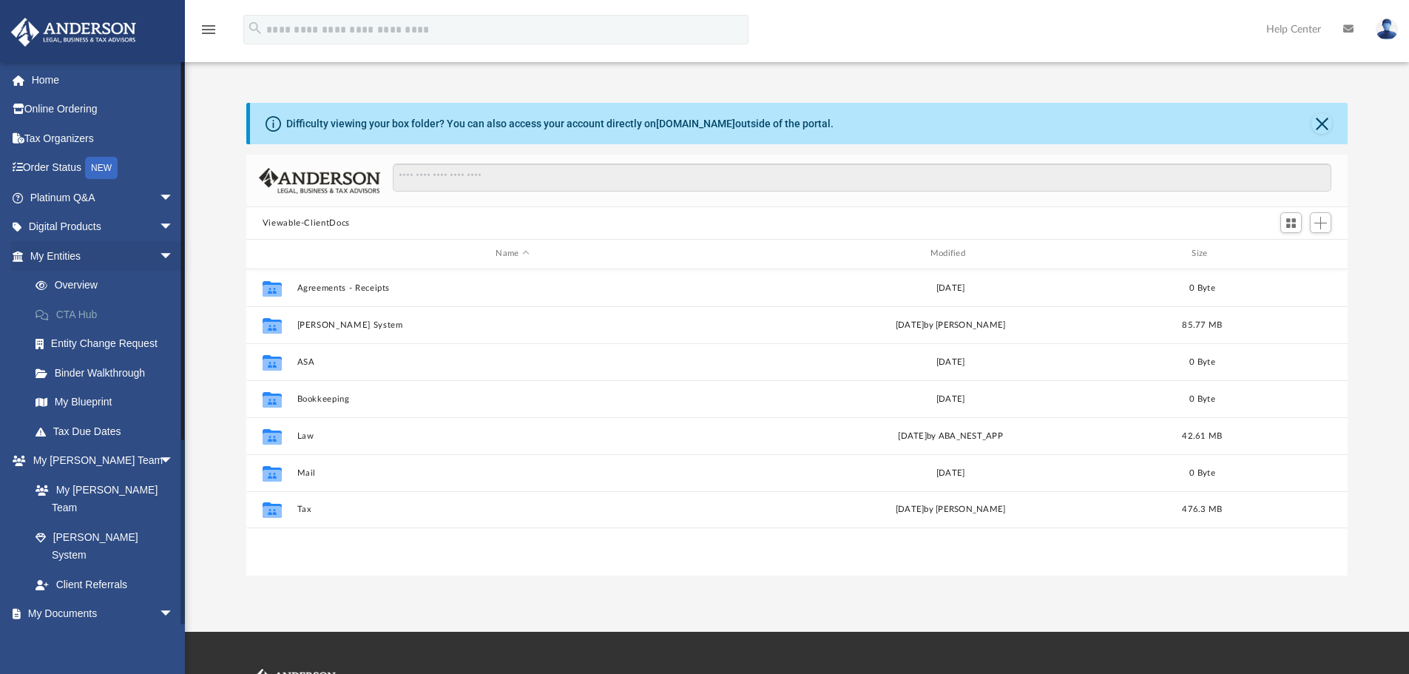
scroll to position [326, 1091]
click at [1327, 220] on span "Add" at bounding box center [1321, 223] width 13 height 13
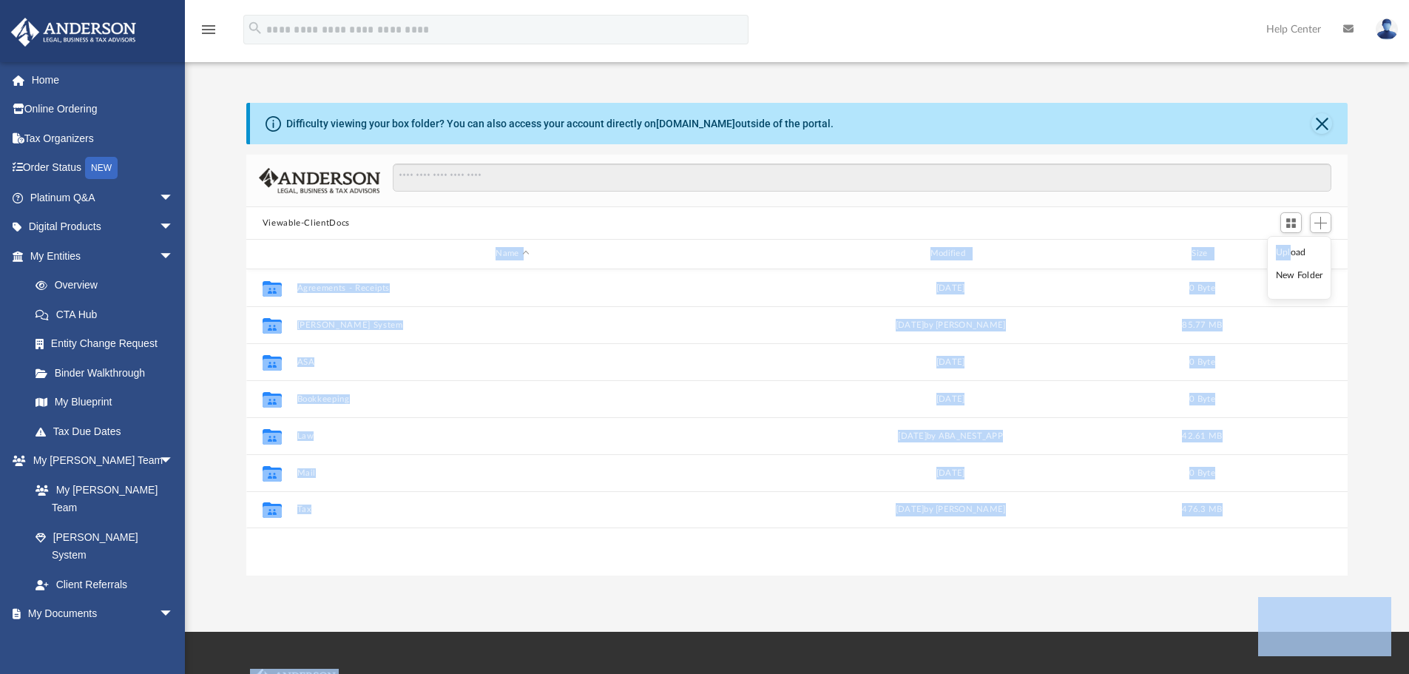
drag, startPoint x: 1298, startPoint y: 230, endPoint x: 1290, endPoint y: 256, distance: 27.1
click at [1290, 256] on body "X Get a chance to win 6 months of Platinum for free just by filling out this su…" at bounding box center [704, 448] width 1409 height 897
click at [1290, 256] on div "id" at bounding box center [1290, 253] width 104 height 13
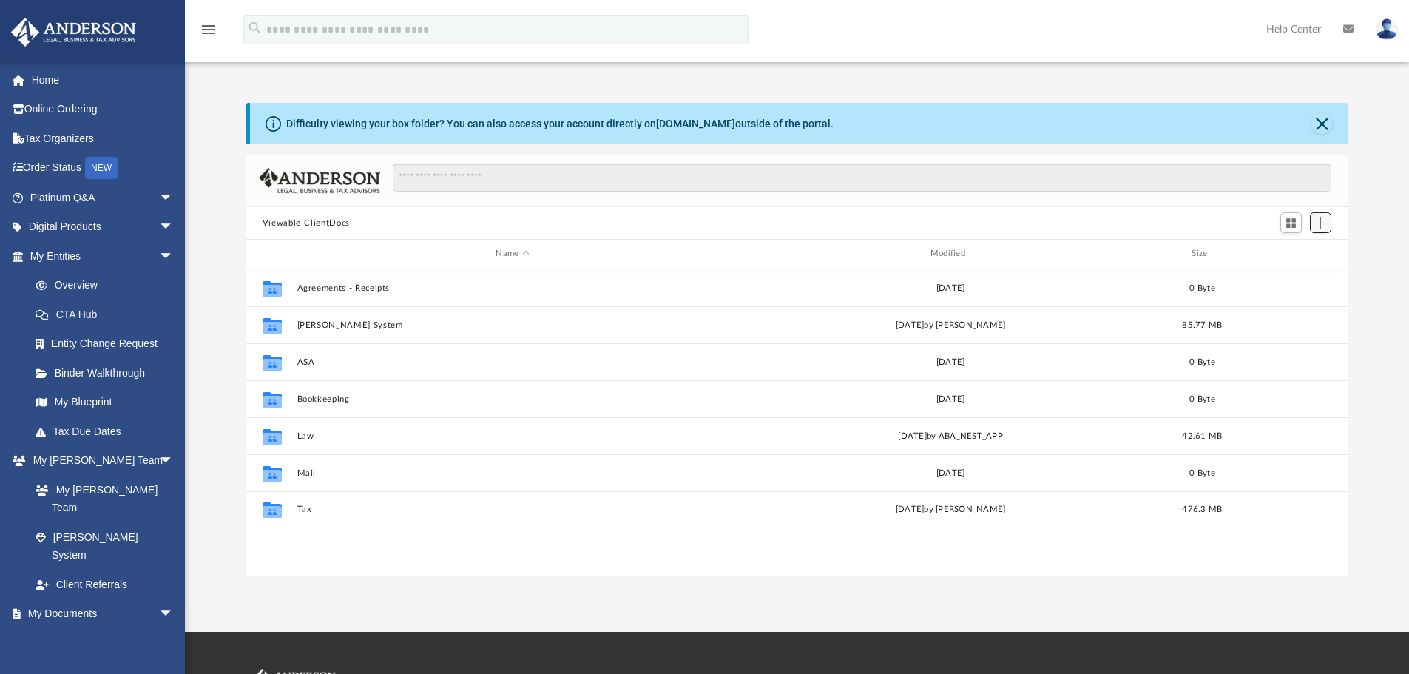
click at [1316, 223] on span "Add" at bounding box center [1321, 223] width 13 height 13
click at [1292, 250] on li "Upload" at bounding box center [1299, 253] width 47 height 16
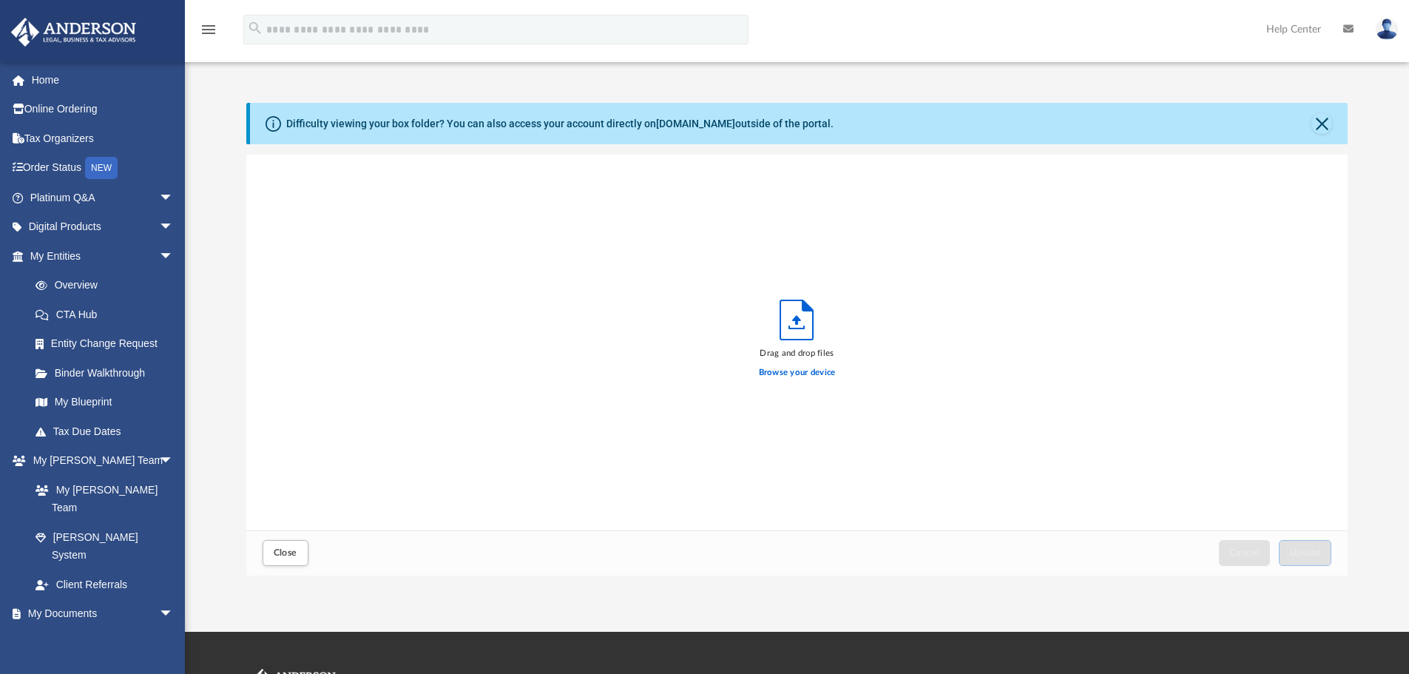
scroll to position [364, 1091]
click at [808, 377] on label "Browse your device" at bounding box center [797, 372] width 77 height 13
click at [783, 369] on label "Browse your device" at bounding box center [797, 372] width 77 height 13
click at [0, 0] on input "Browse your device" at bounding box center [0, 0] width 0 height 0
click at [1315, 548] on span "Upload" at bounding box center [1305, 552] width 31 height 9
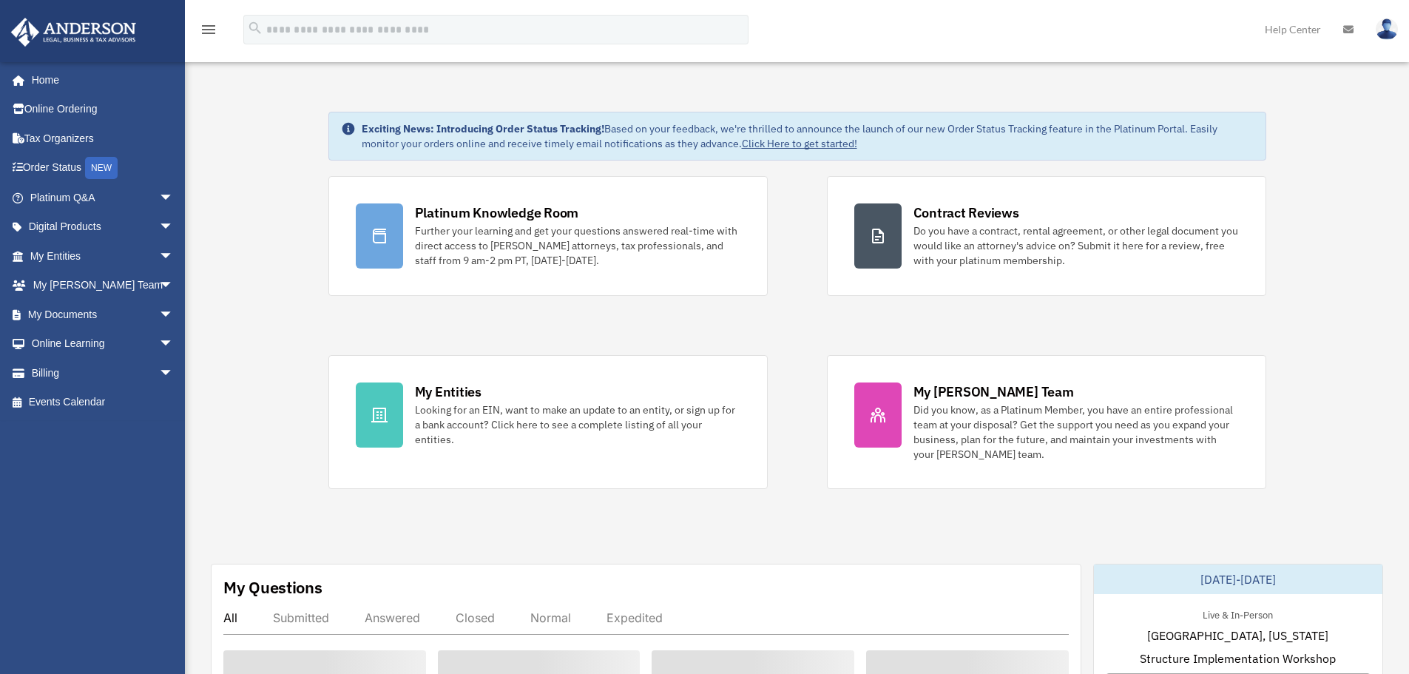
scroll to position [370, 0]
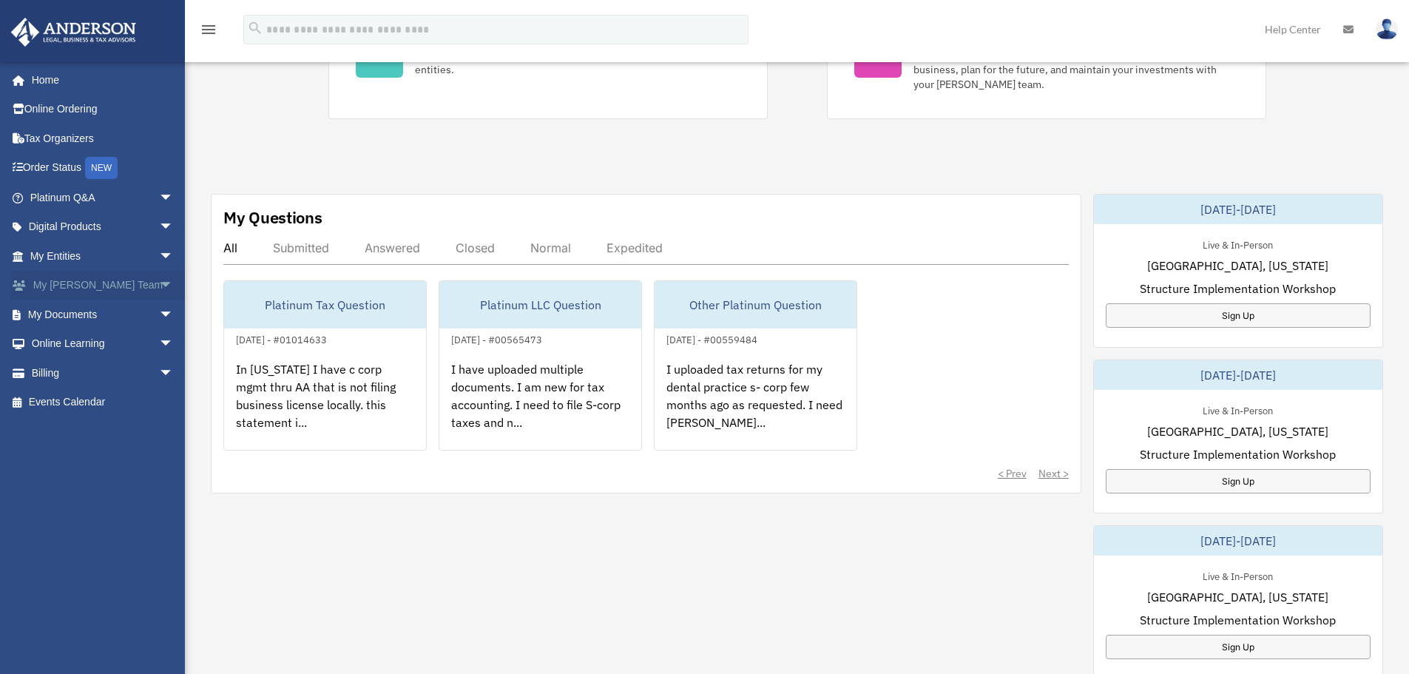
click at [130, 283] on link "My Anderson Team arrow_drop_down" at bounding box center [103, 286] width 186 height 30
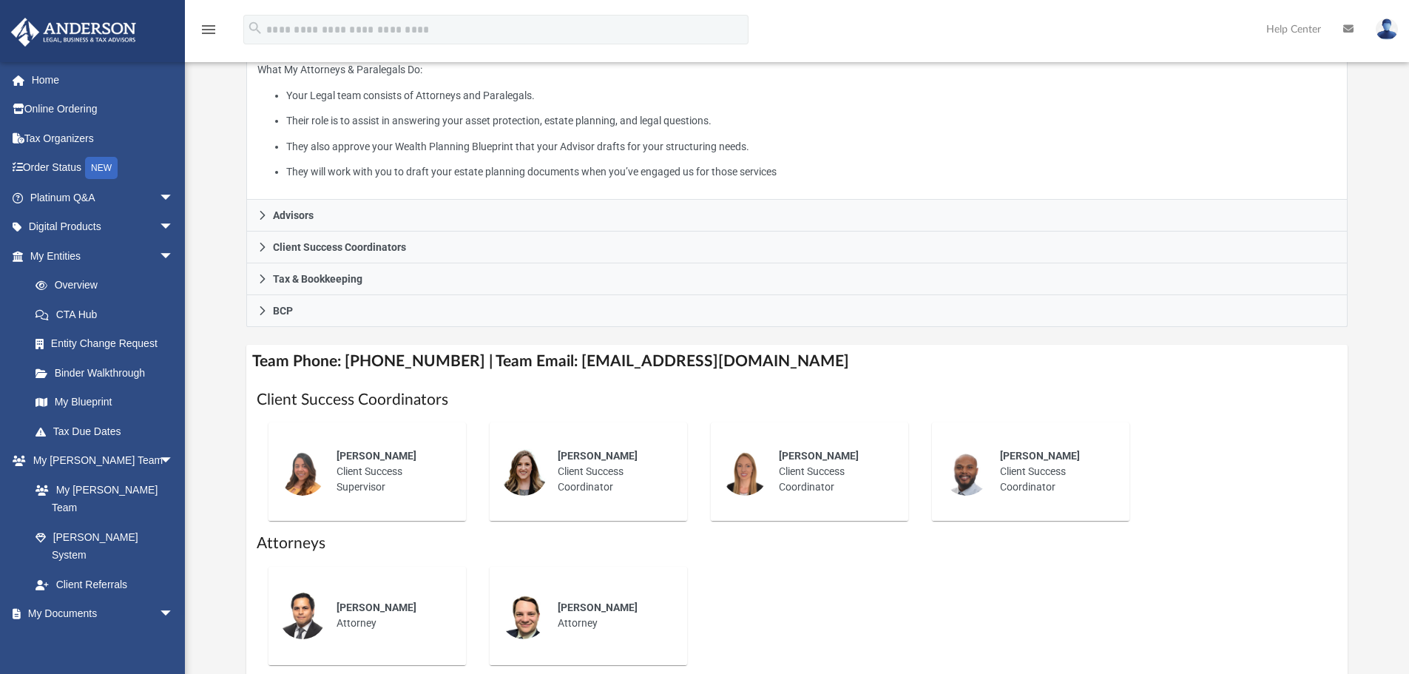
scroll to position [296, 0]
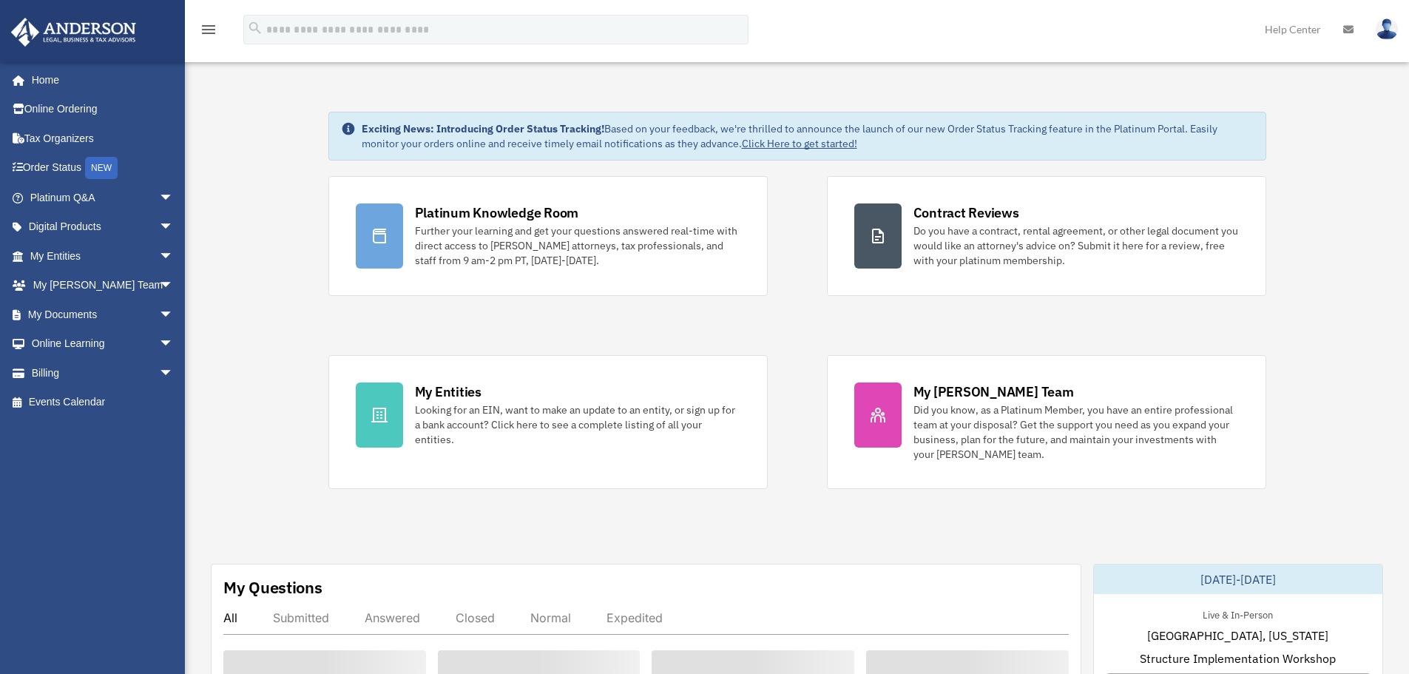
scroll to position [370, 0]
